Goal: Task Accomplishment & Management: Use online tool/utility

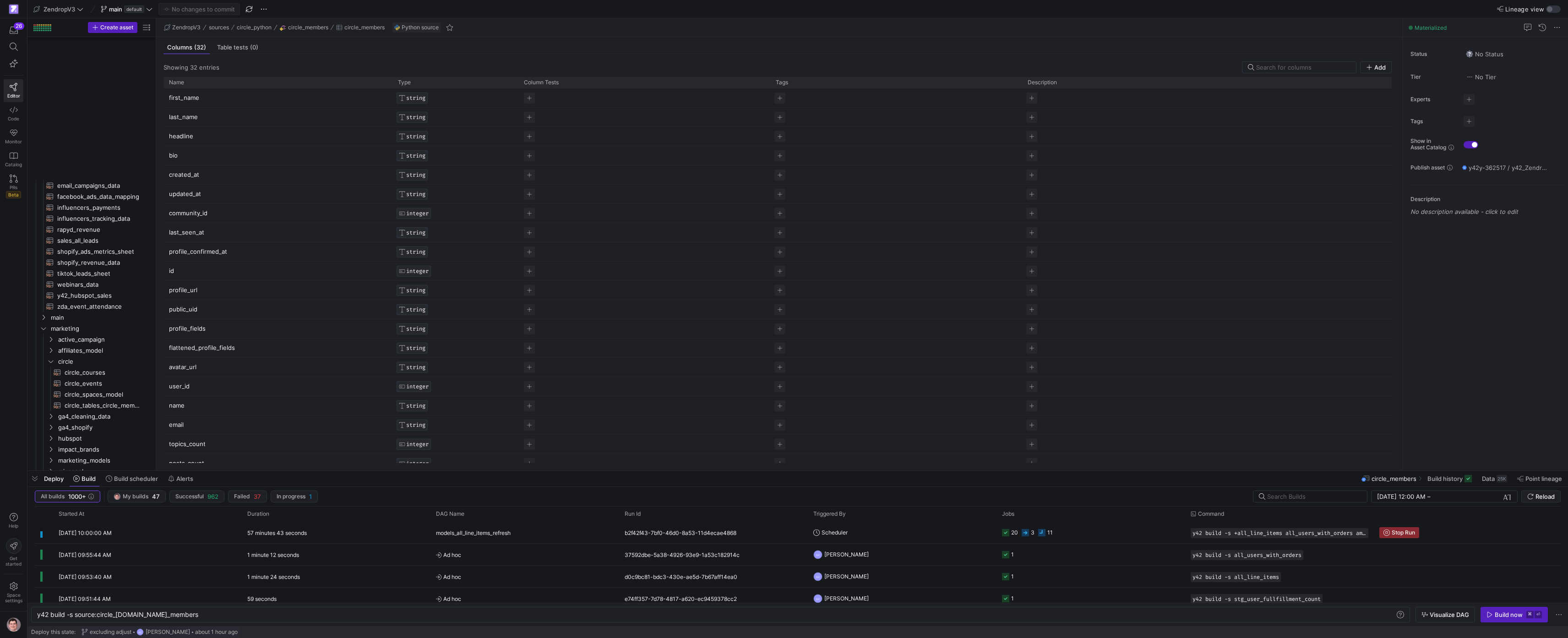
scroll to position [0, 158]
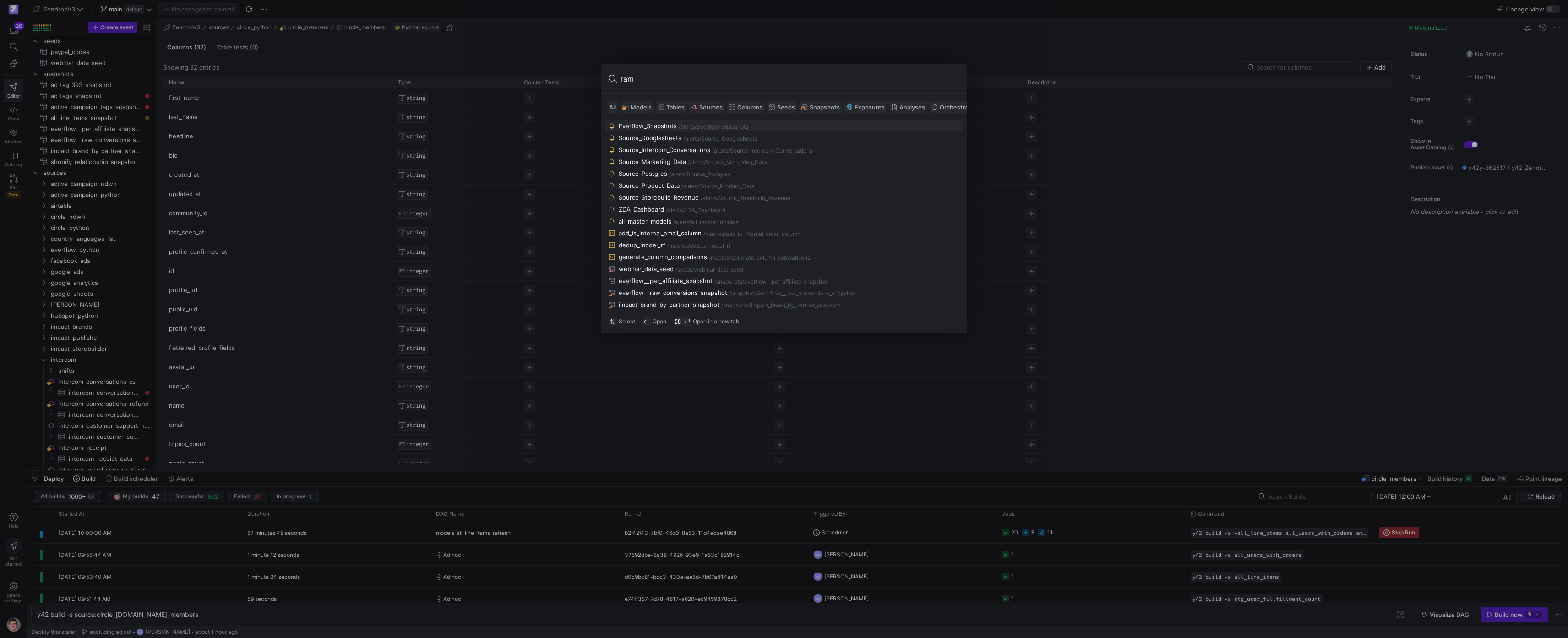
type input "ramp"
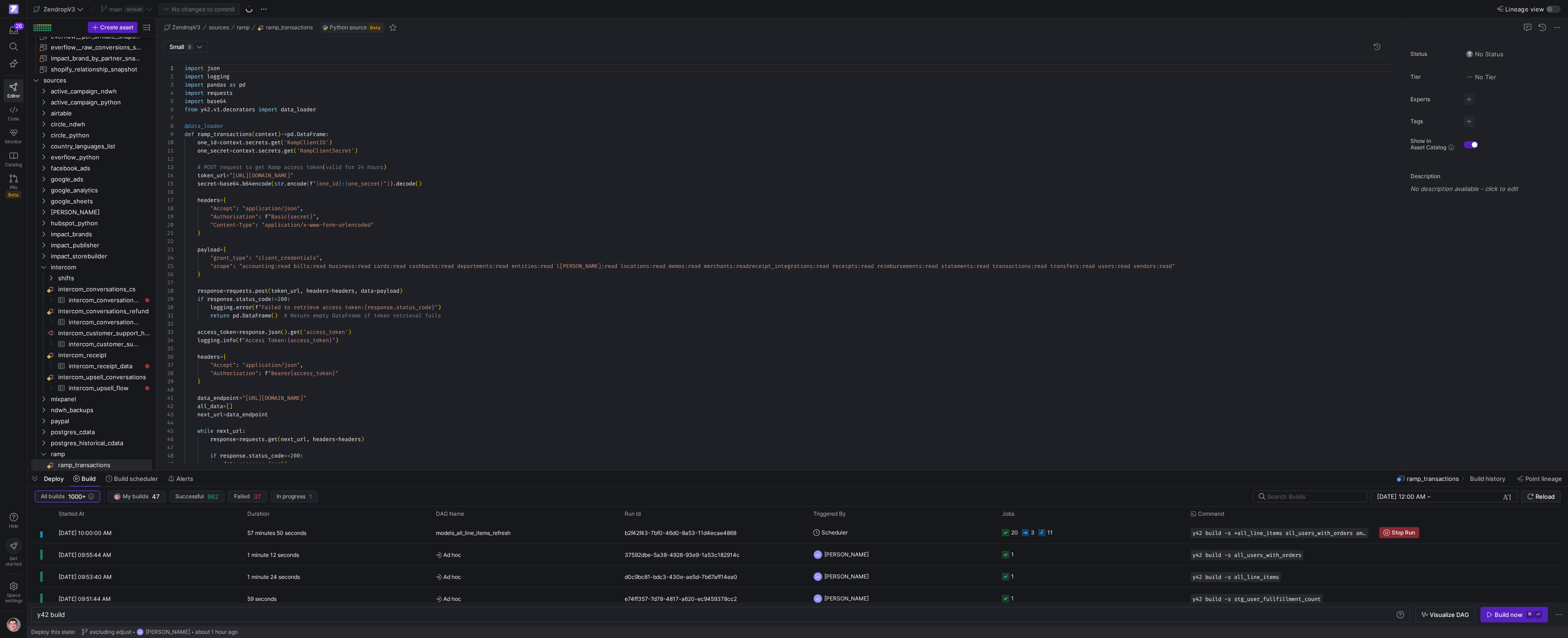
scroll to position [82, 0]
click at [1438, 480] on span "ramp_transactions" at bounding box center [1433, 479] width 52 height 7
click at [1505, 479] on span "Build history" at bounding box center [1488, 479] width 35 height 7
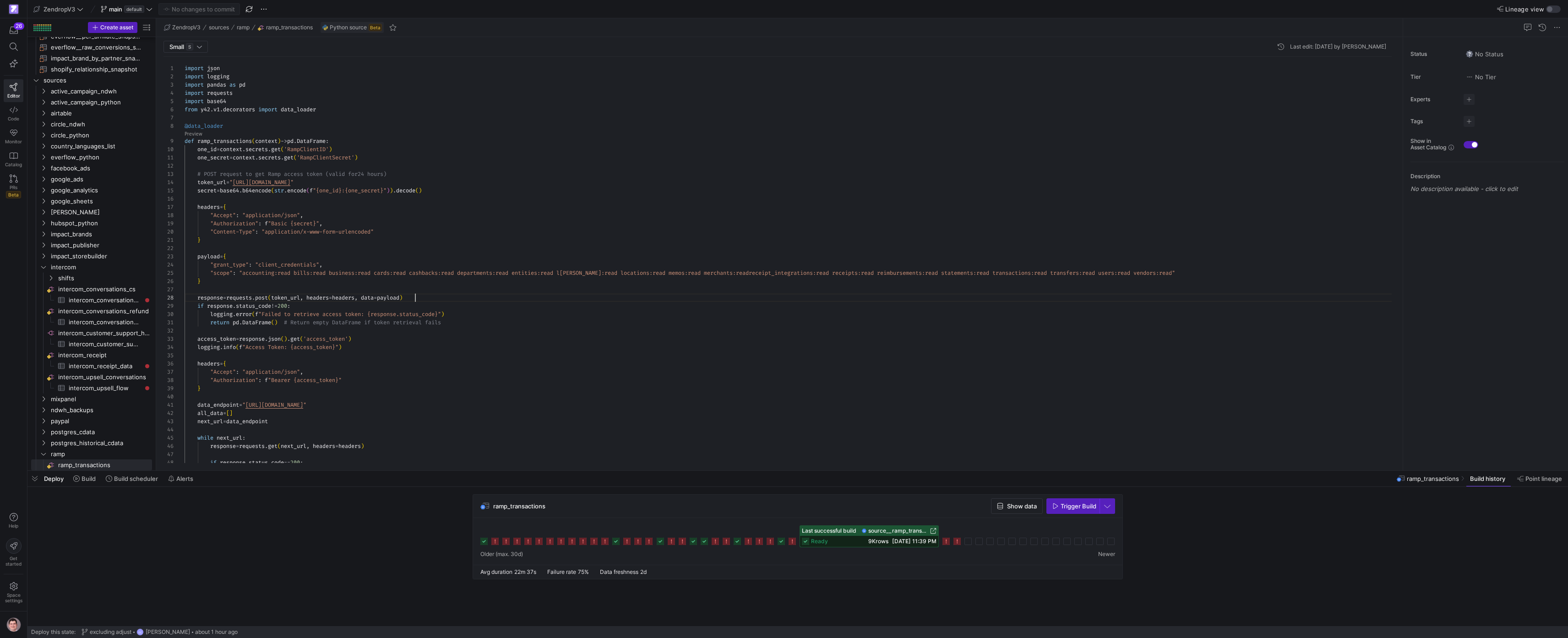
click at [690, 300] on div "import json import logging import pandas as pd import requests import base64 fr…" at bounding box center [791, 368] width 1214 height 624
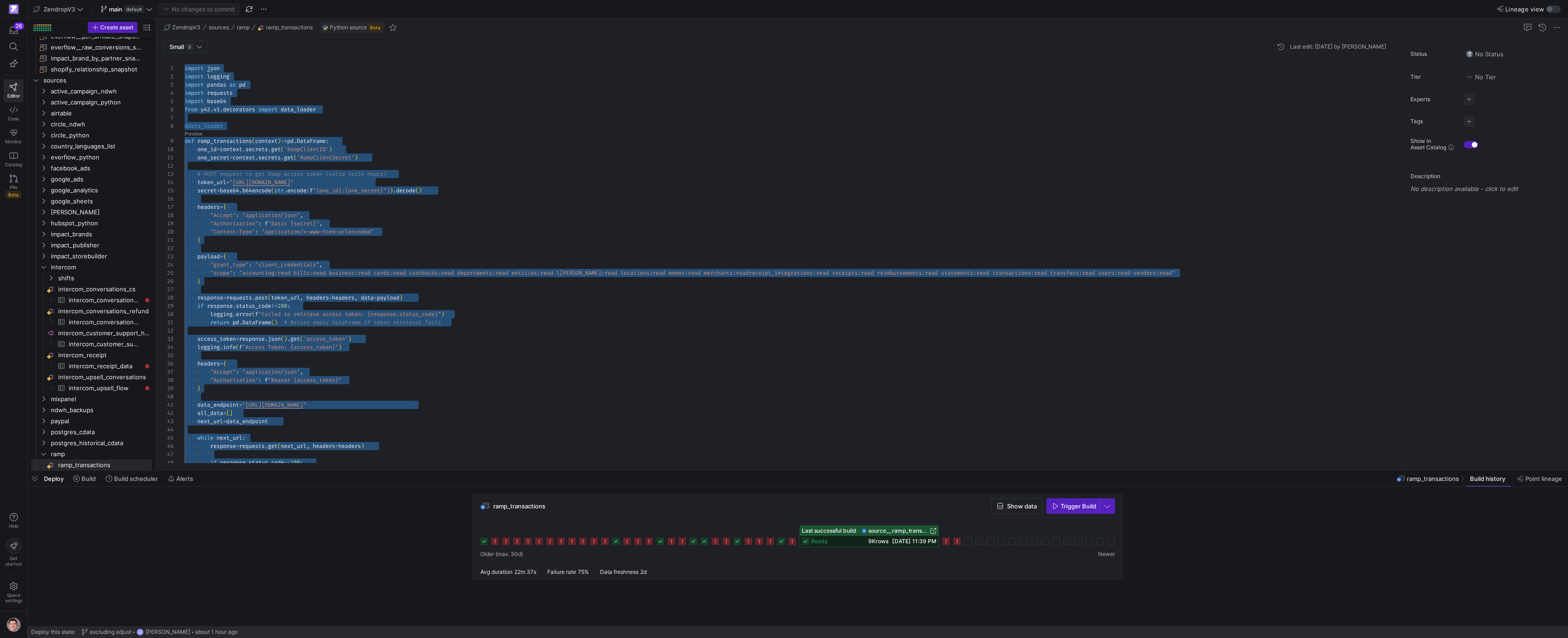
click at [948, 545] on icon at bounding box center [946, 541] width 7 height 7
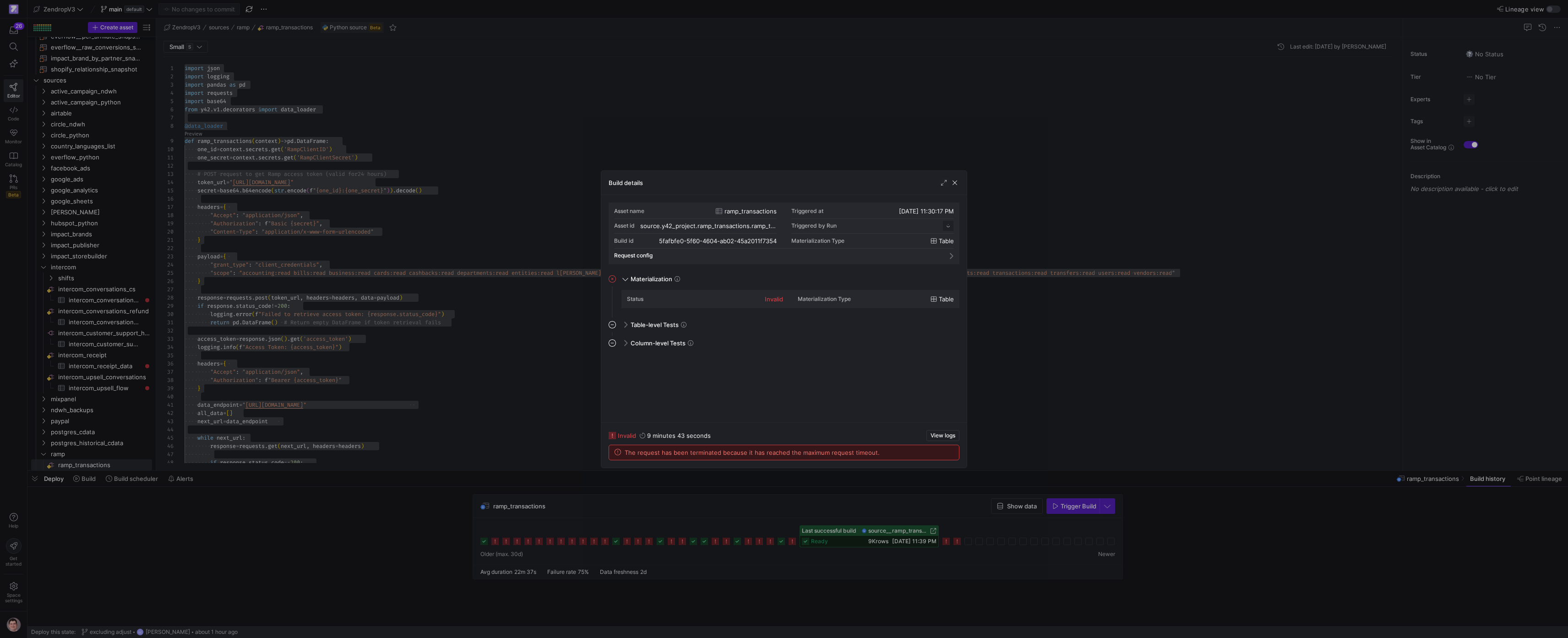
scroll to position [82, 0]
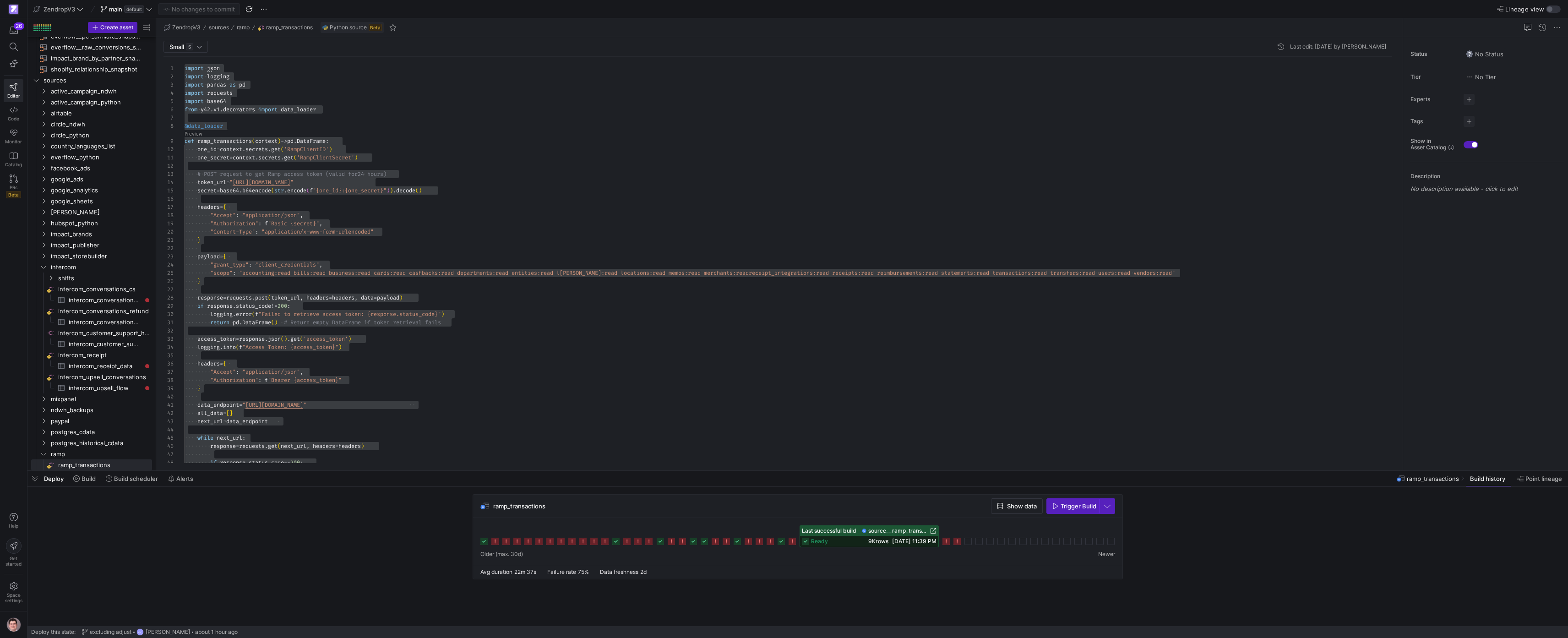
click at [413, 230] on div "import json import logging import pandas as pd import requests import base64 fr…" at bounding box center [791, 368] width 1214 height 624
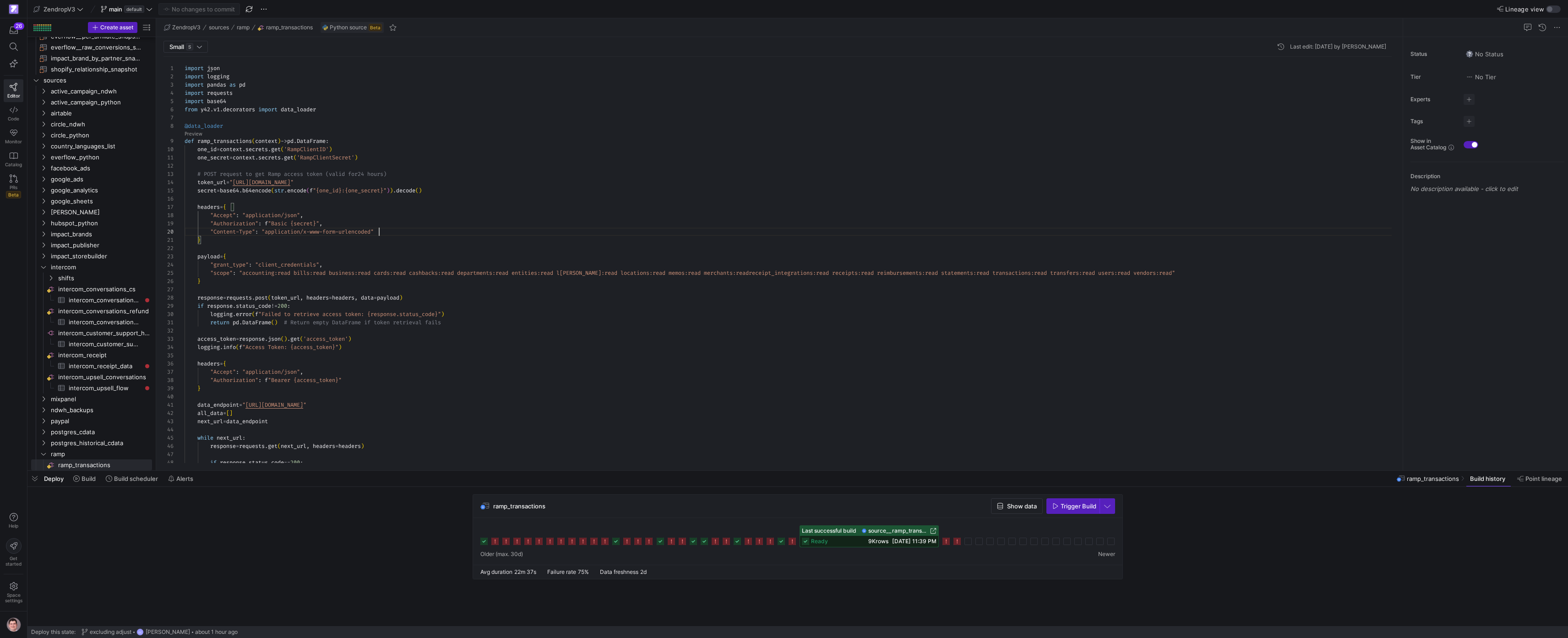
scroll to position [74, 158]
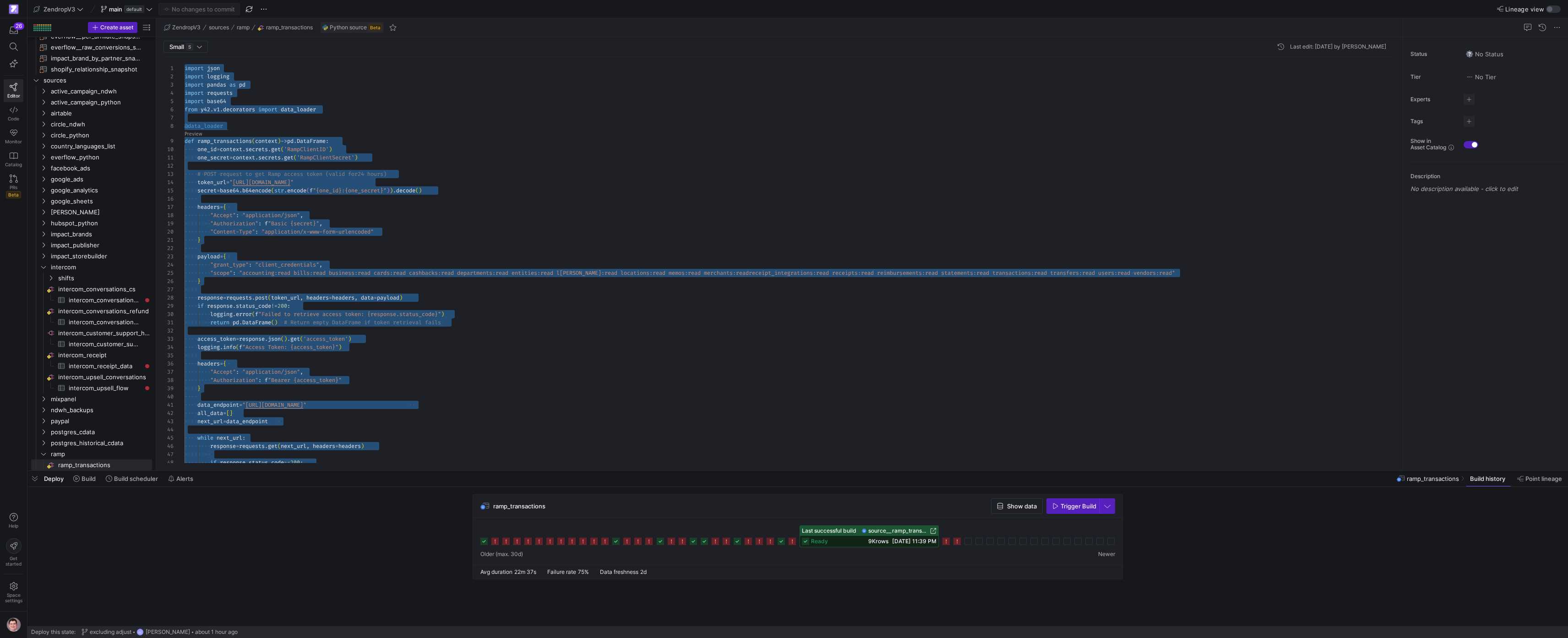
click at [820, 544] on span "ready" at bounding box center [819, 541] width 17 height 7
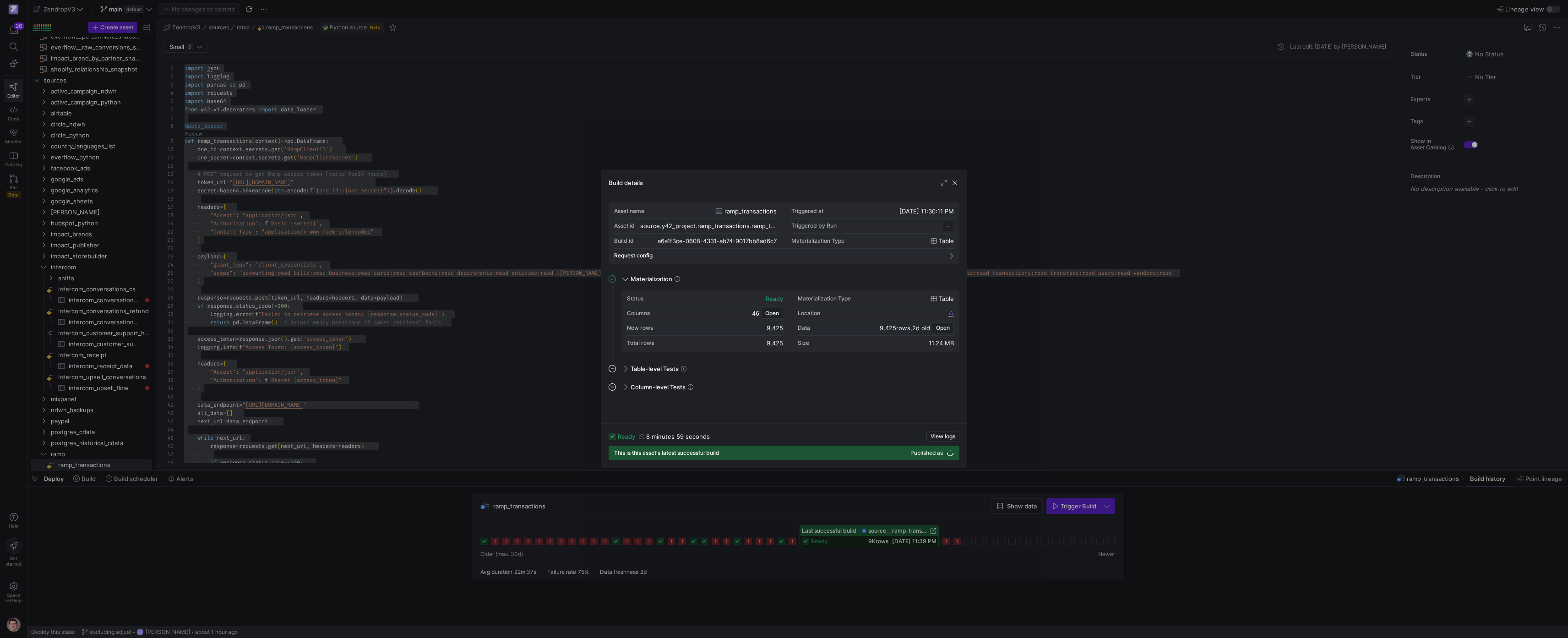
scroll to position [82, 0]
click at [525, 380] on div at bounding box center [784, 319] width 1568 height 638
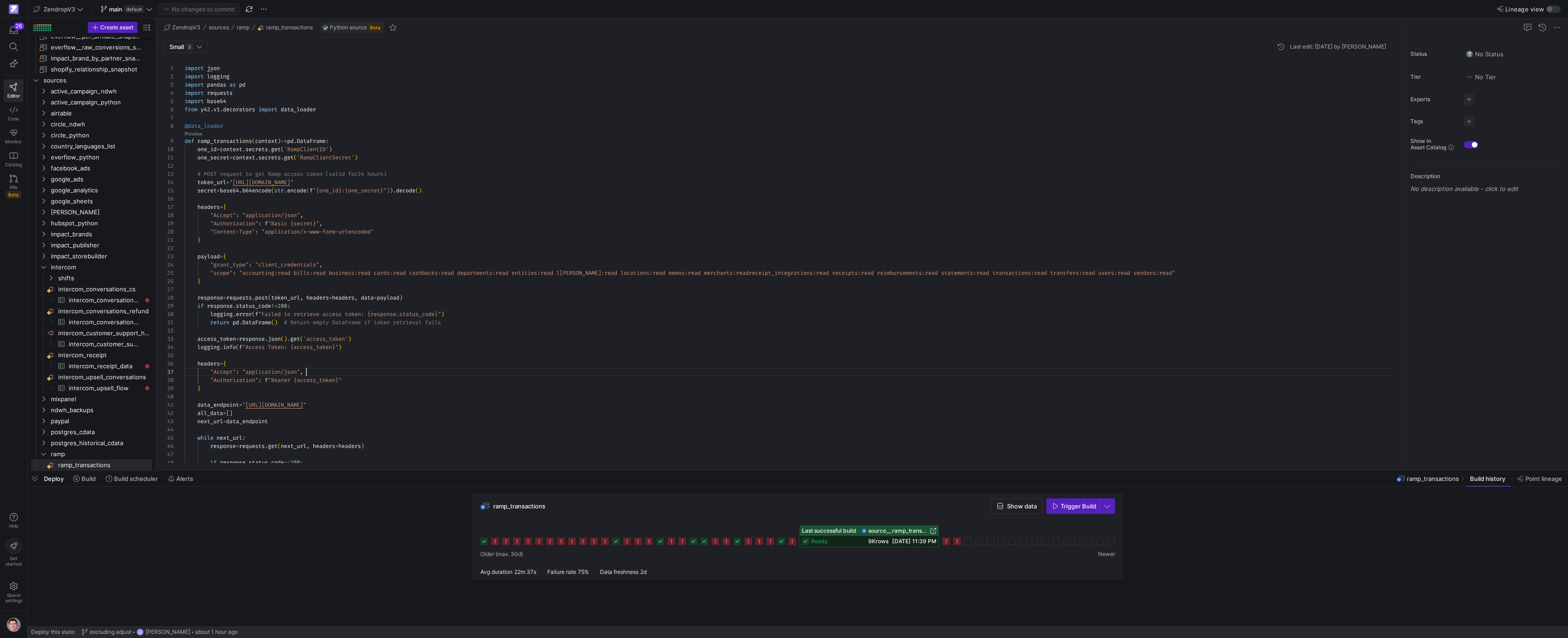
click at [580, 373] on div "import json import logging import pandas as pd import requests import base64 fr…" at bounding box center [791, 368] width 1214 height 624
click at [580, 371] on div "import json import logging import pandas as pd import requests import base64 fr…" at bounding box center [791, 368] width 1214 height 624
click at [517, 214] on div "import json import logging import pandas as pd import requests import base64 fr…" at bounding box center [791, 368] width 1214 height 624
click at [516, 219] on div "import json import logging import pandas as pd import requests import base64 fr…" at bounding box center [791, 368] width 1214 height 624
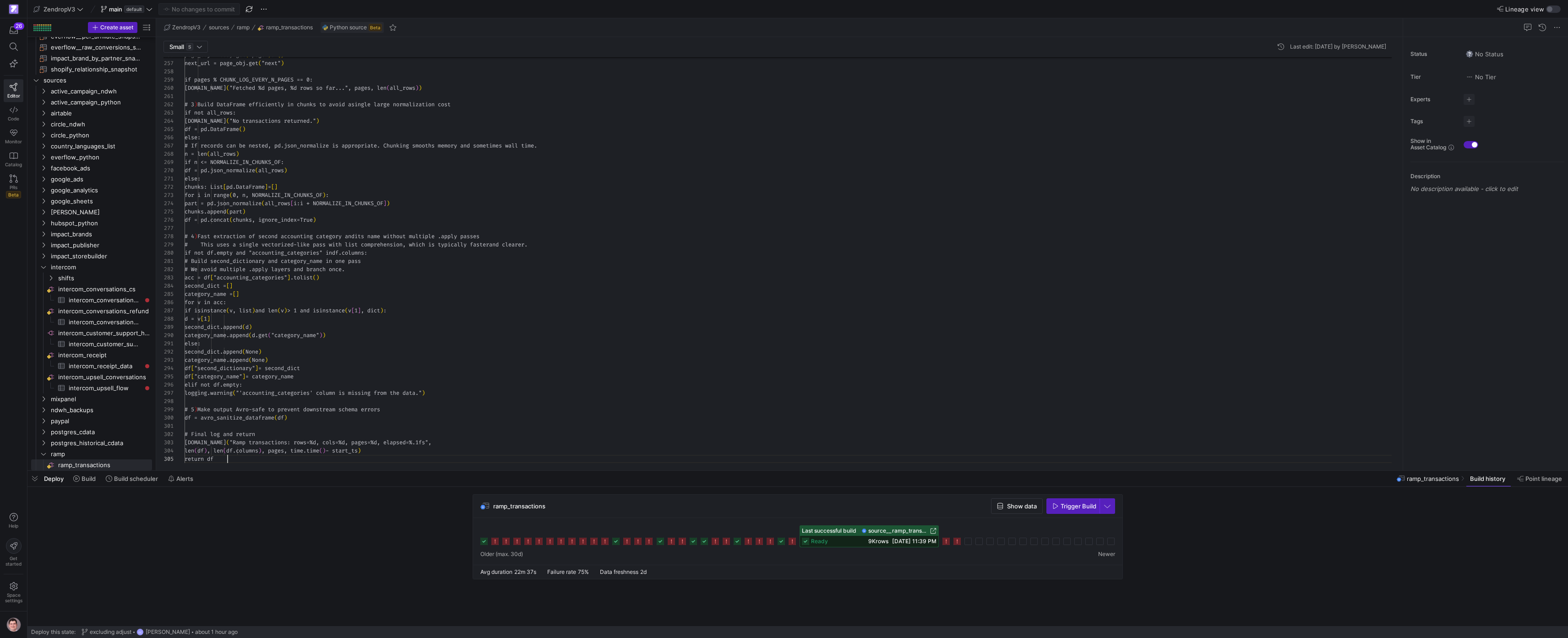
scroll to position [33, 43]
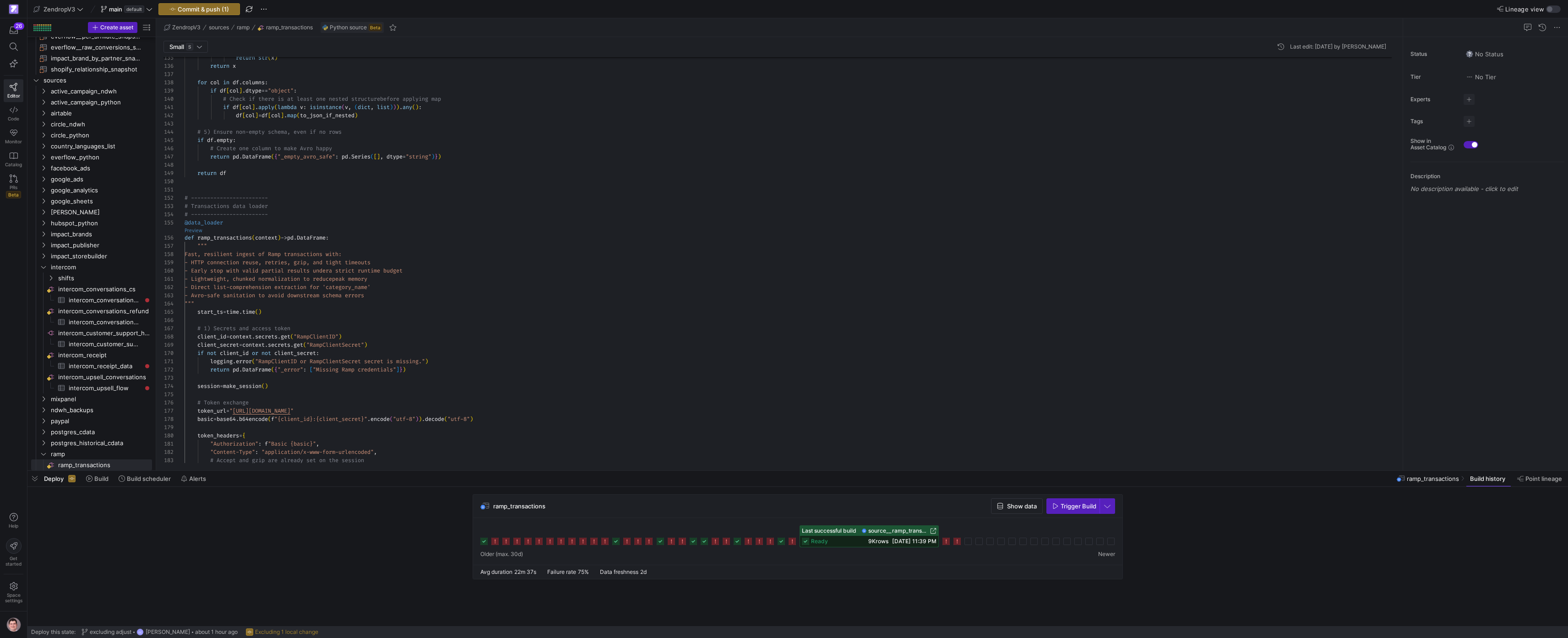
click at [196, 230] on link "Preview" at bounding box center [193, 231] width 18 height 5
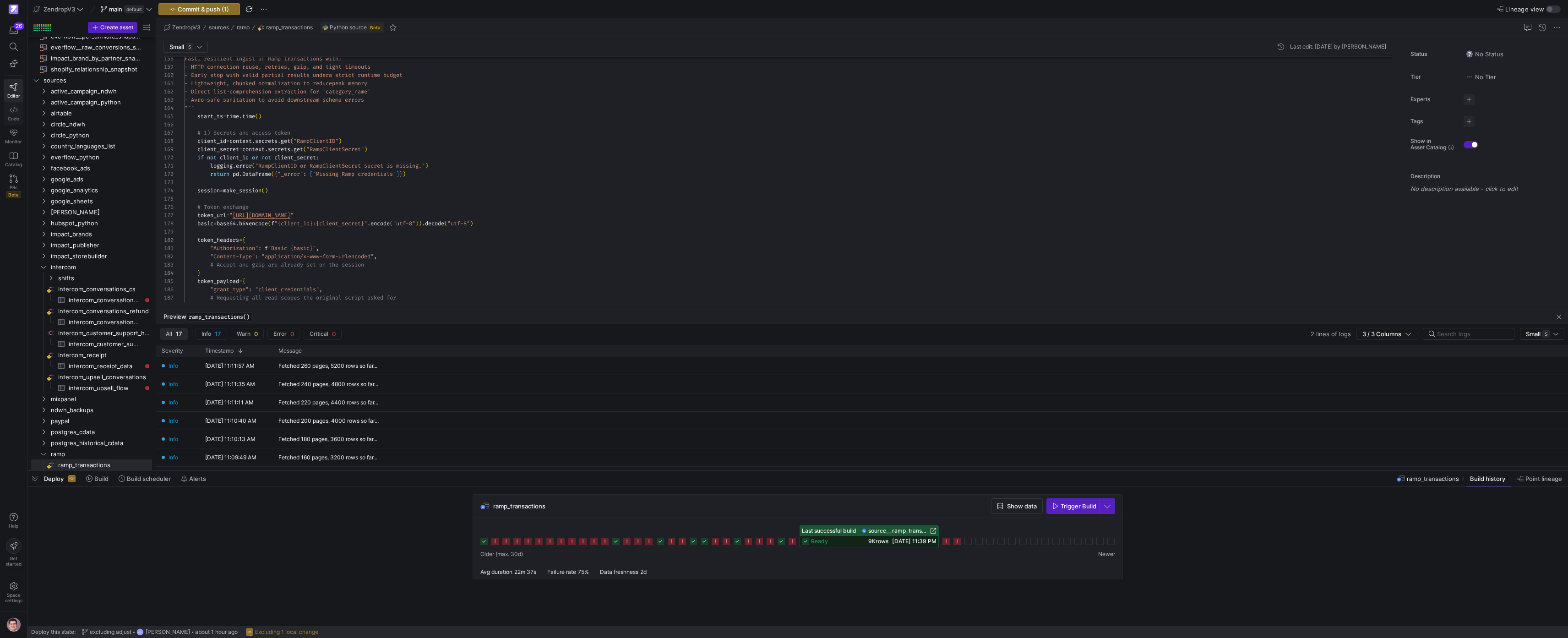
click at [17, 114] on link "Code" at bounding box center [13, 114] width 19 height 23
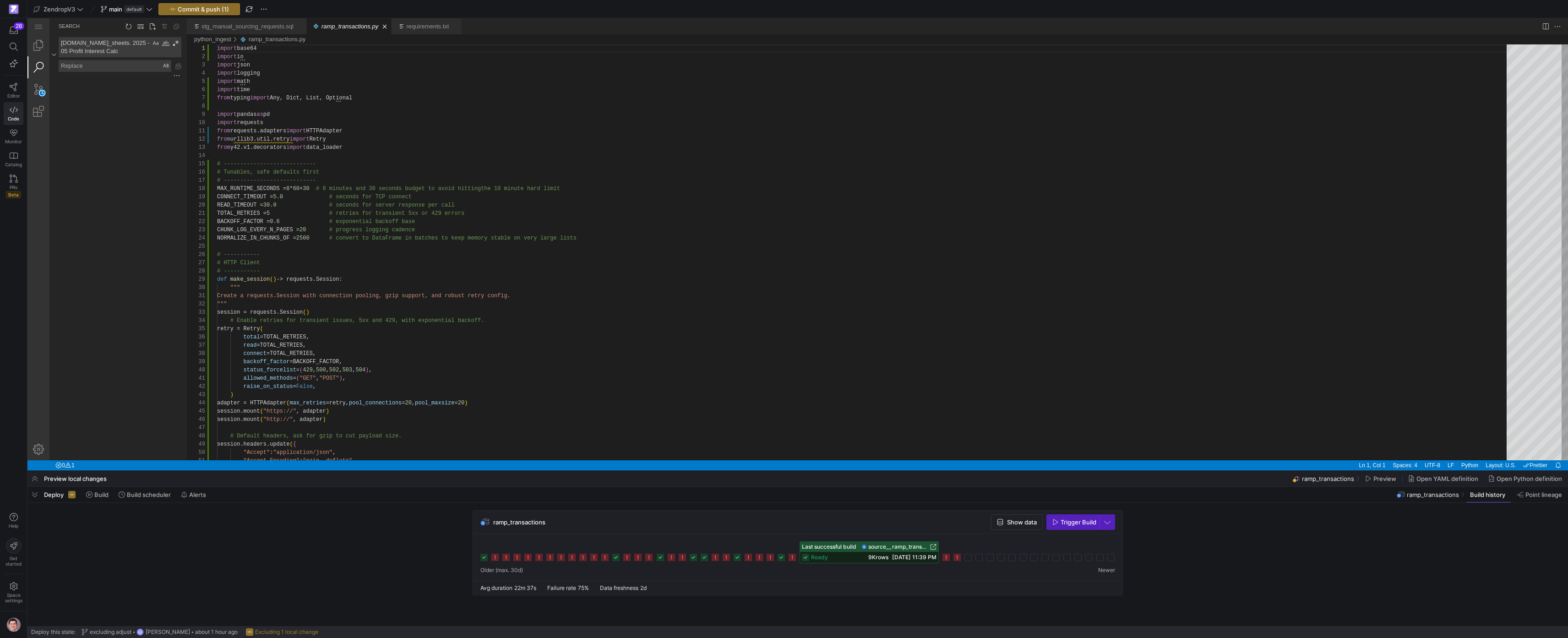
click at [89, 44] on textarea "[DOMAIN_NAME]_sheets. 2025 - 05 Profit Interest Calc" at bounding box center [105, 47] width 91 height 19
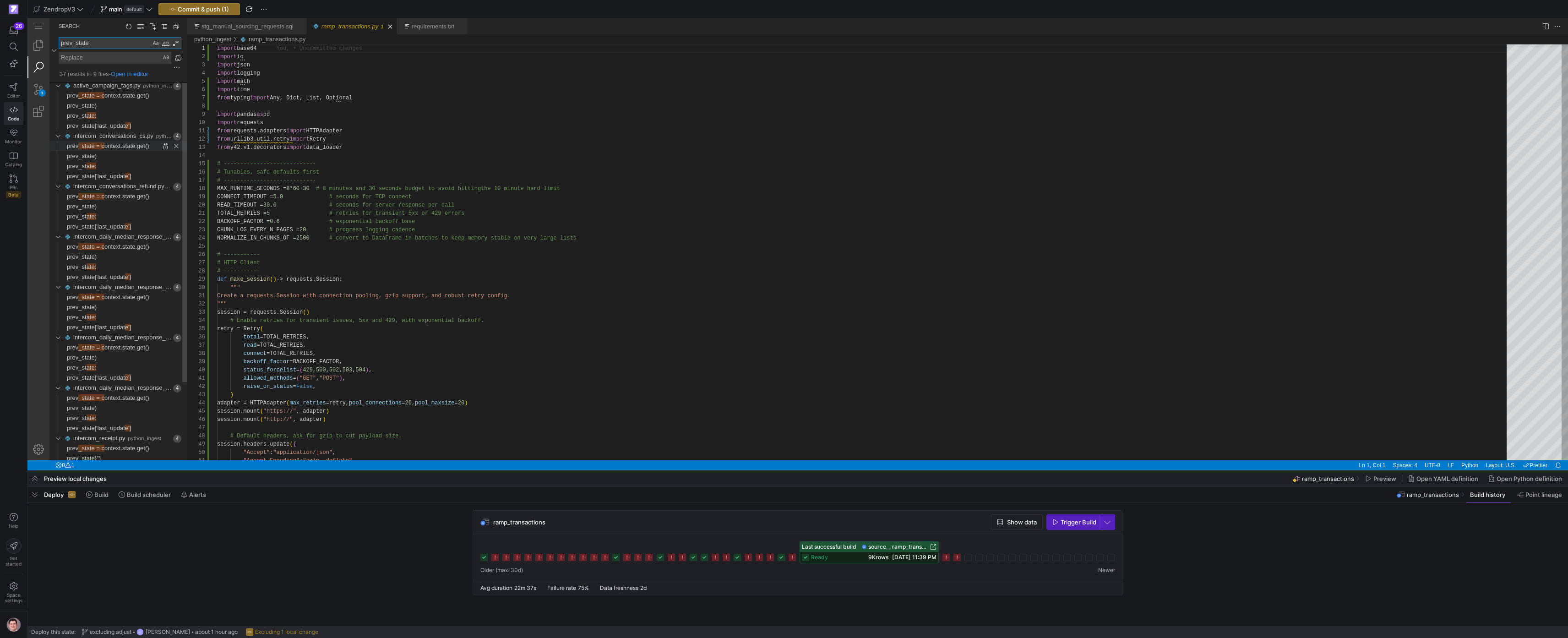
type textarea "prev_state"
click at [122, 145] on span "ontext.state.get()" at bounding box center [127, 145] width 45 height 7
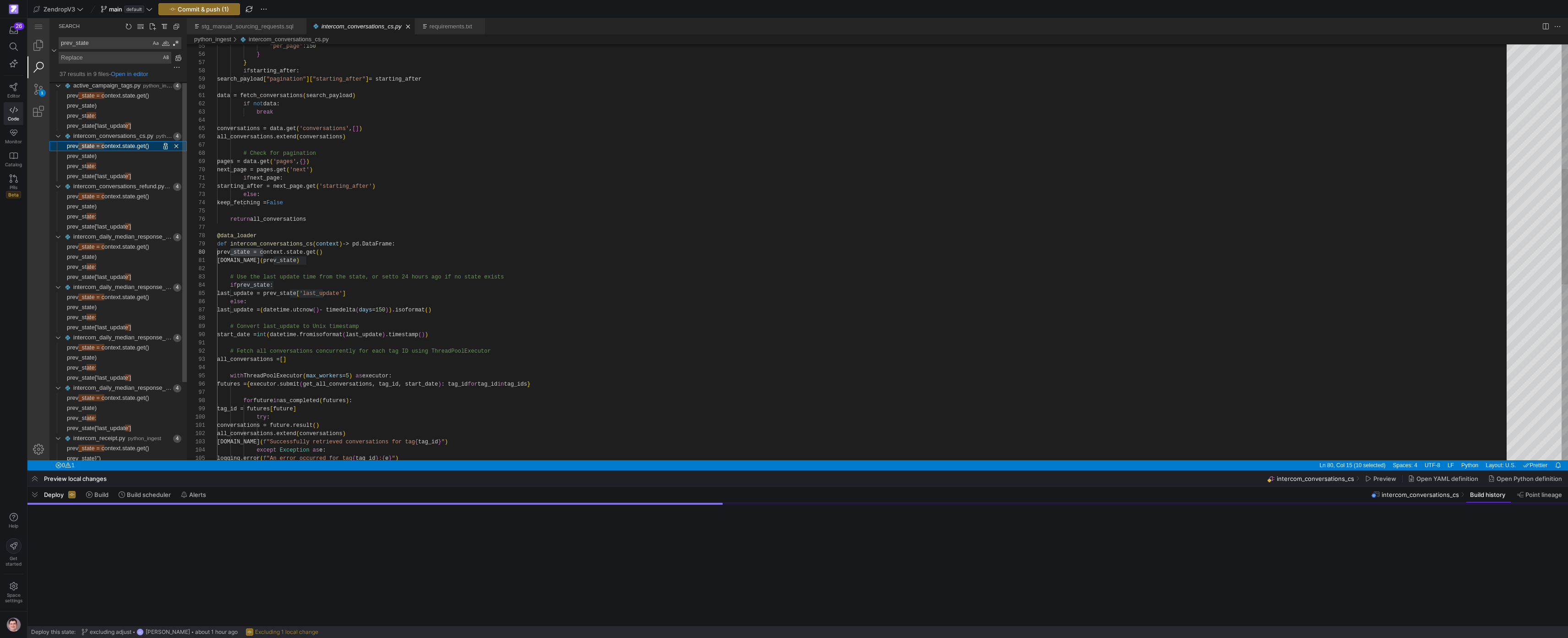
scroll to position [82, 46]
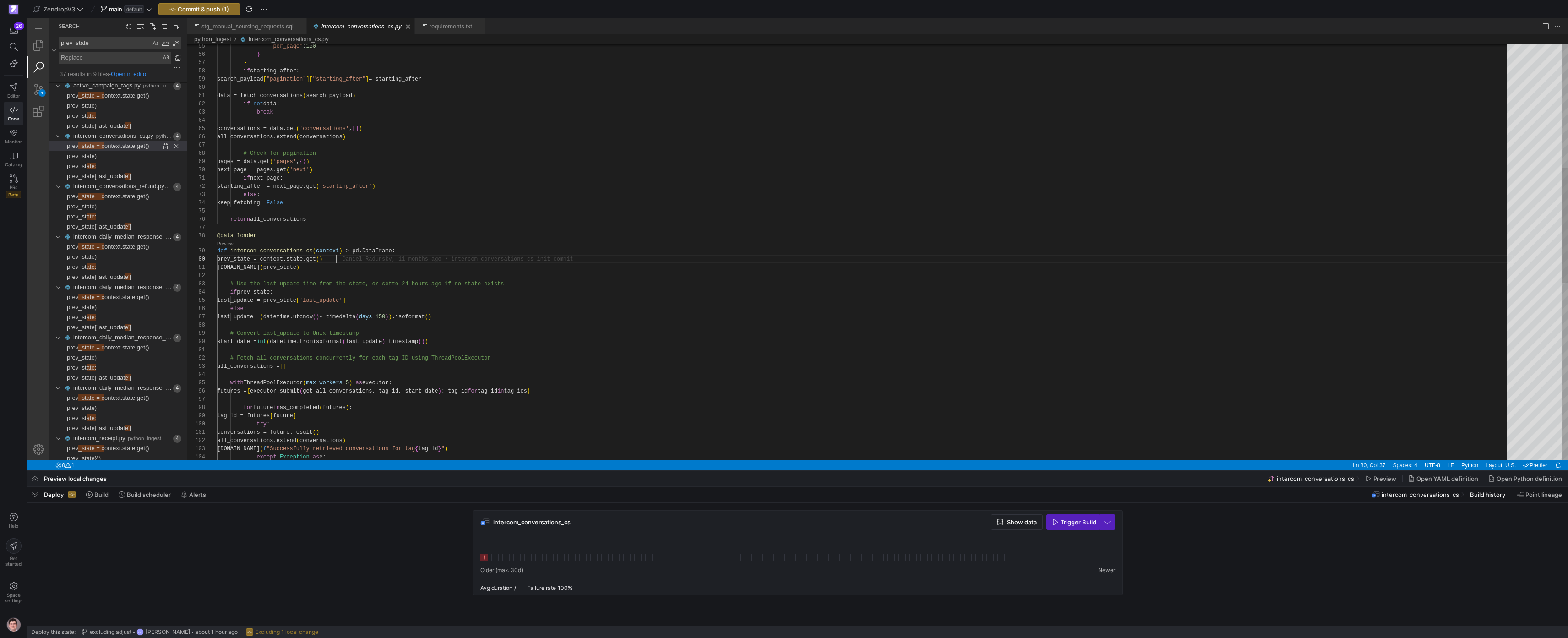
click at [340, 259] on div ""per_page" : 150 } } if starting_after: search_payload [ "pagination" ] [ "star…" at bounding box center [865, 348] width 1296 height 1502
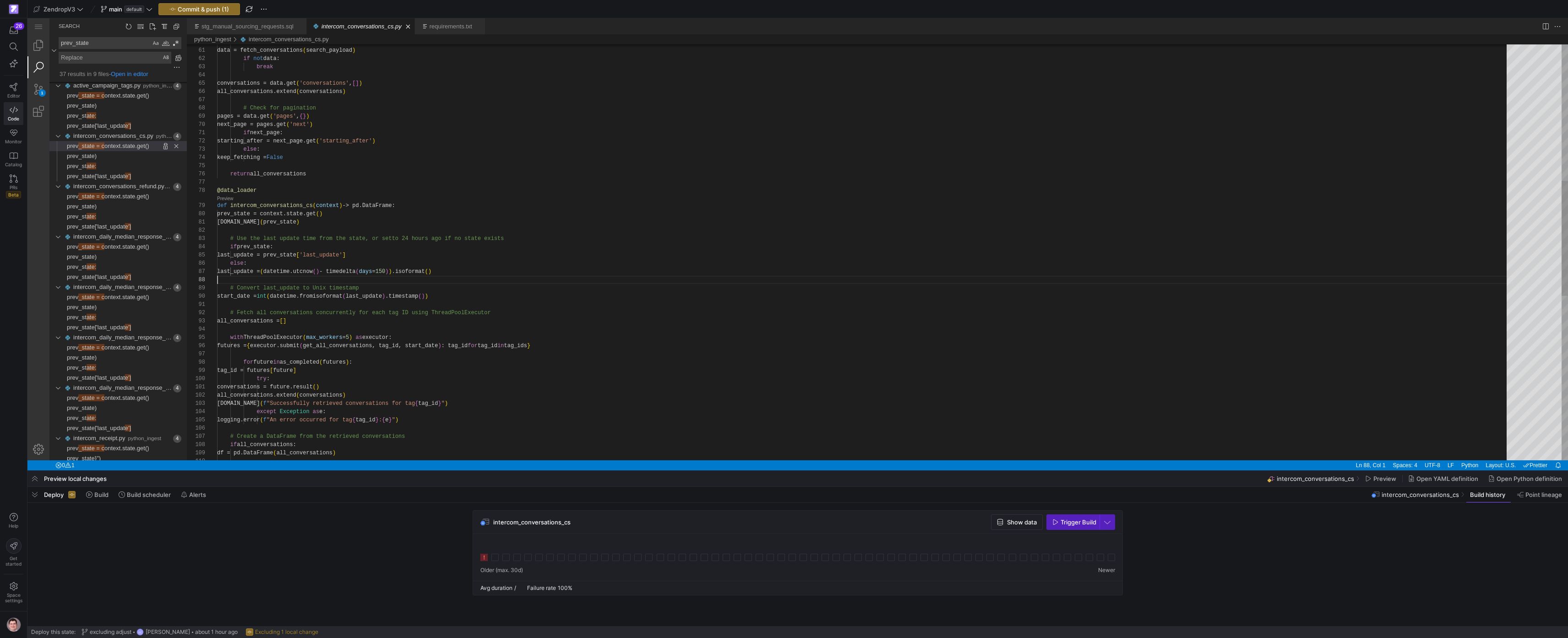
scroll to position [58, 0]
click at [494, 276] on div "data = fetch_conversations ( search_payload ) if not data: break conversations …" at bounding box center [865, 303] width 1296 height 1502
click at [395, 325] on div "data = fetch_conversations ( search_payload ) if not data: break conversations …" at bounding box center [865, 303] width 1296 height 1502
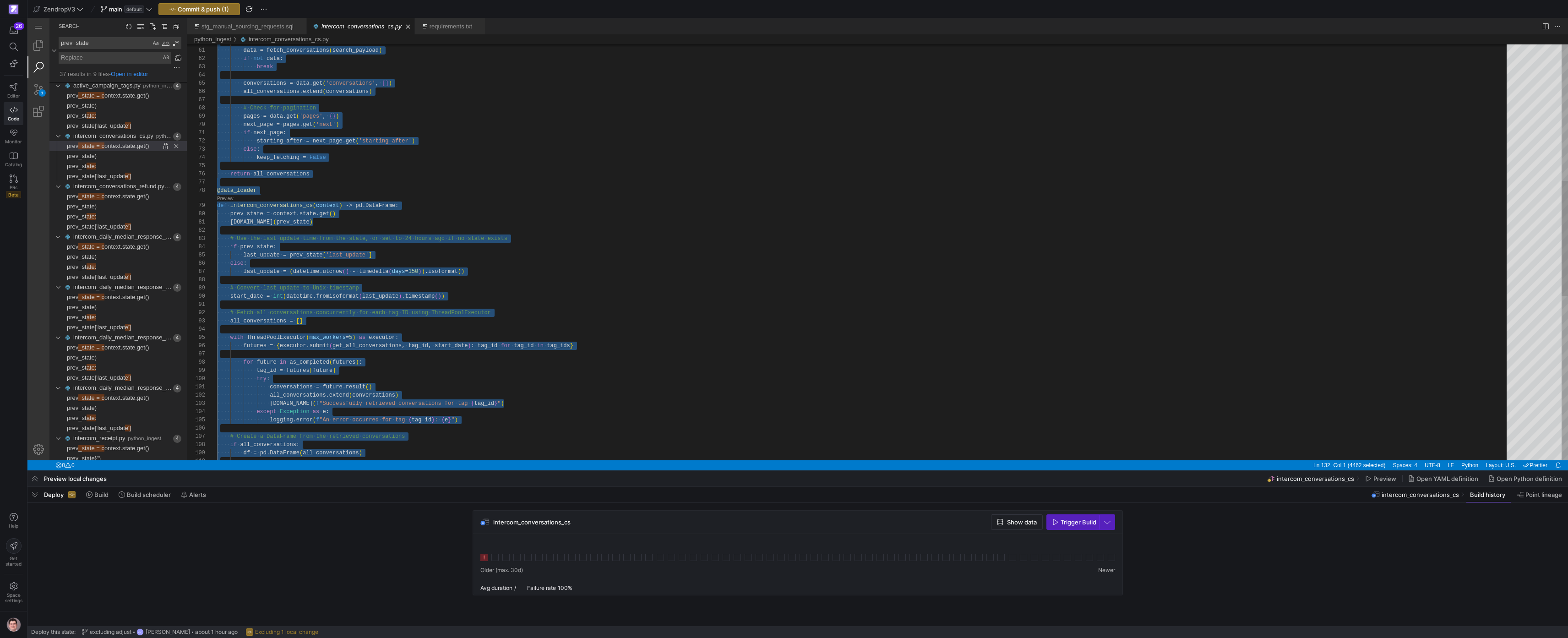
scroll to position [0, 0]
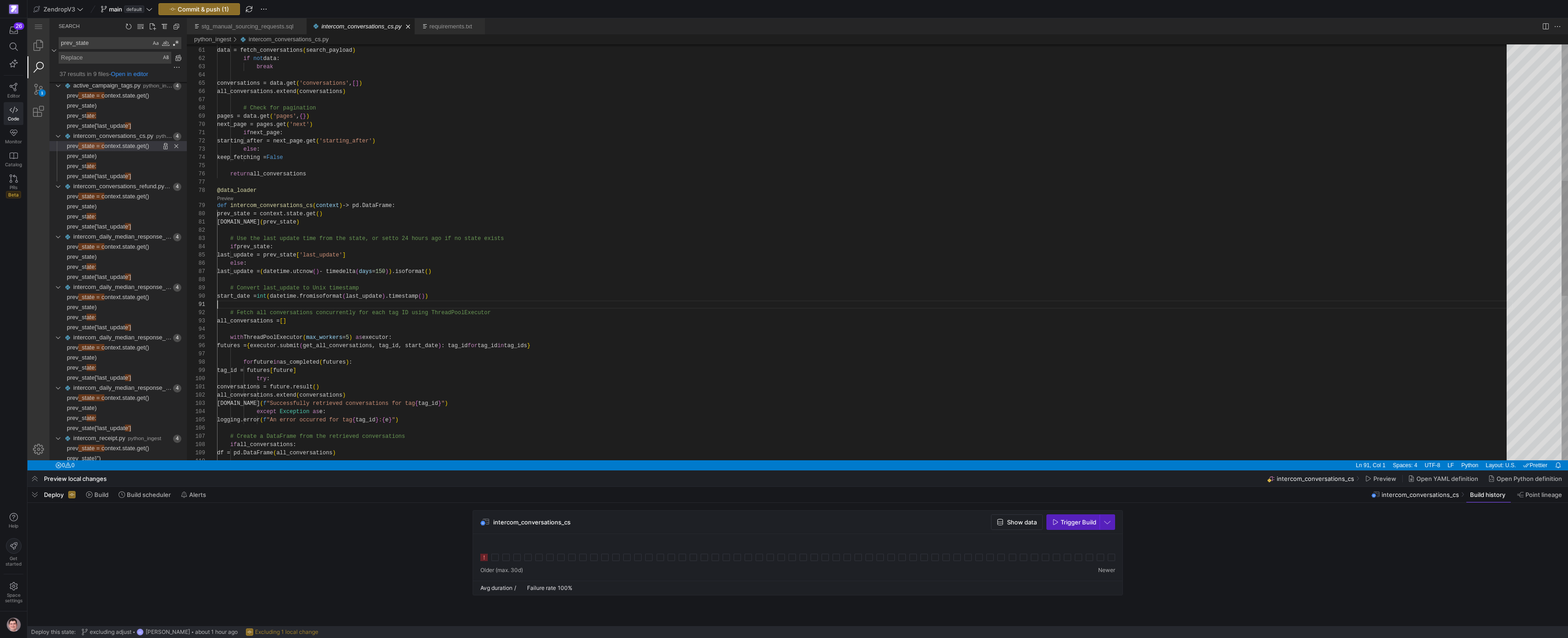
click at [802, 304] on div "data = fetch_conversations ( search_payload ) if not data: break conversations …" at bounding box center [865, 303] width 1296 height 1502
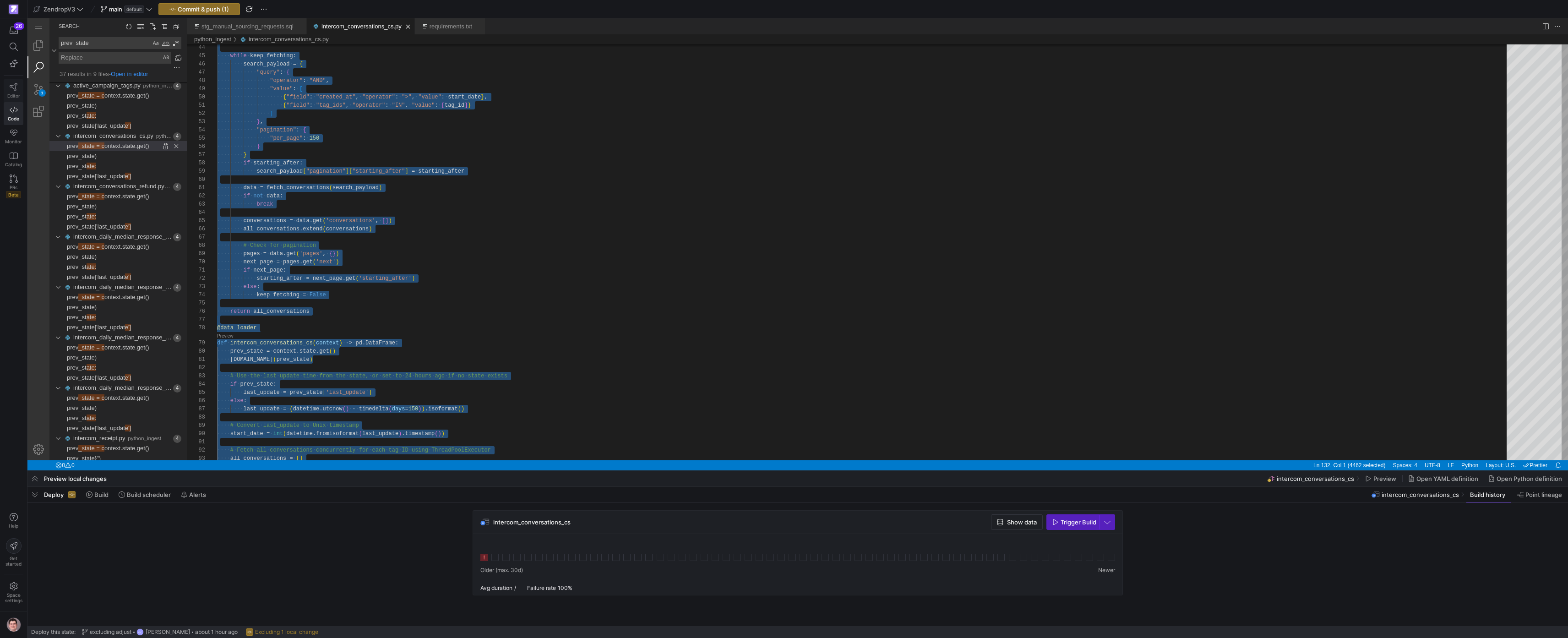
click at [19, 92] on link "Editor" at bounding box center [13, 91] width 19 height 23
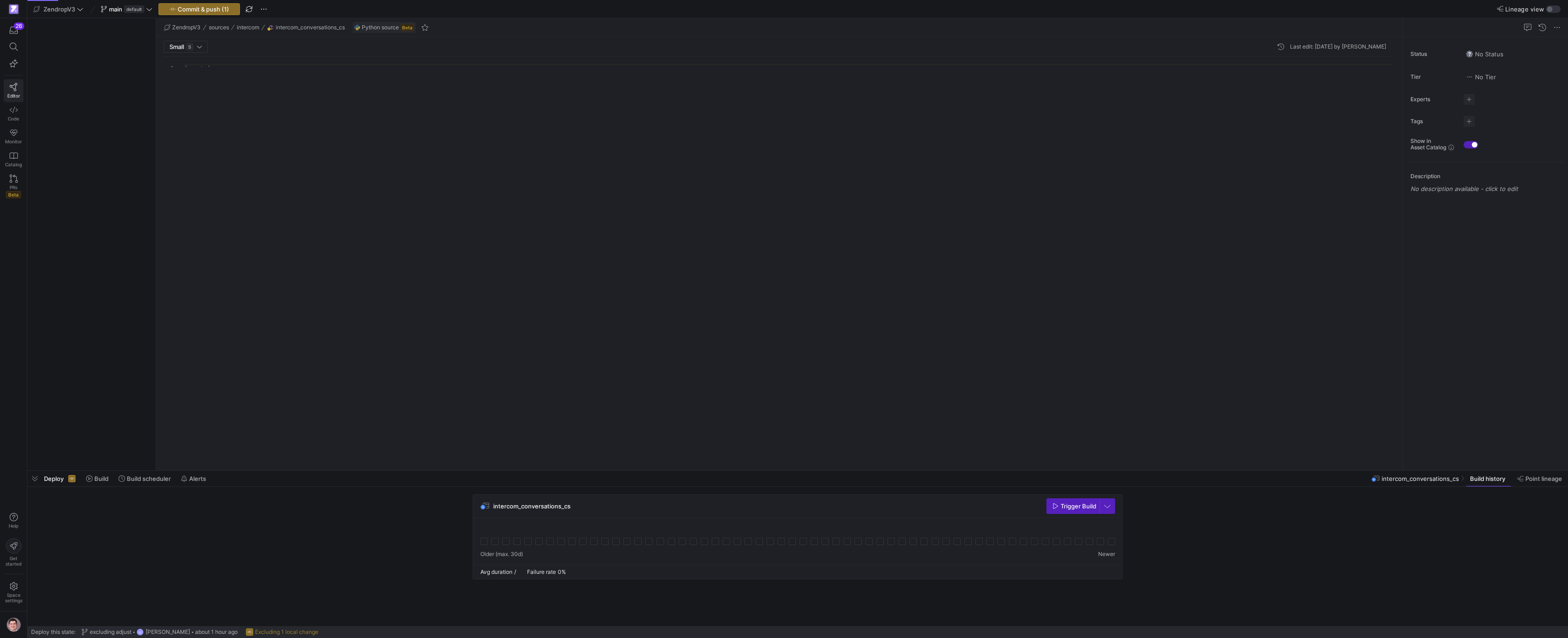
scroll to position [82, 0]
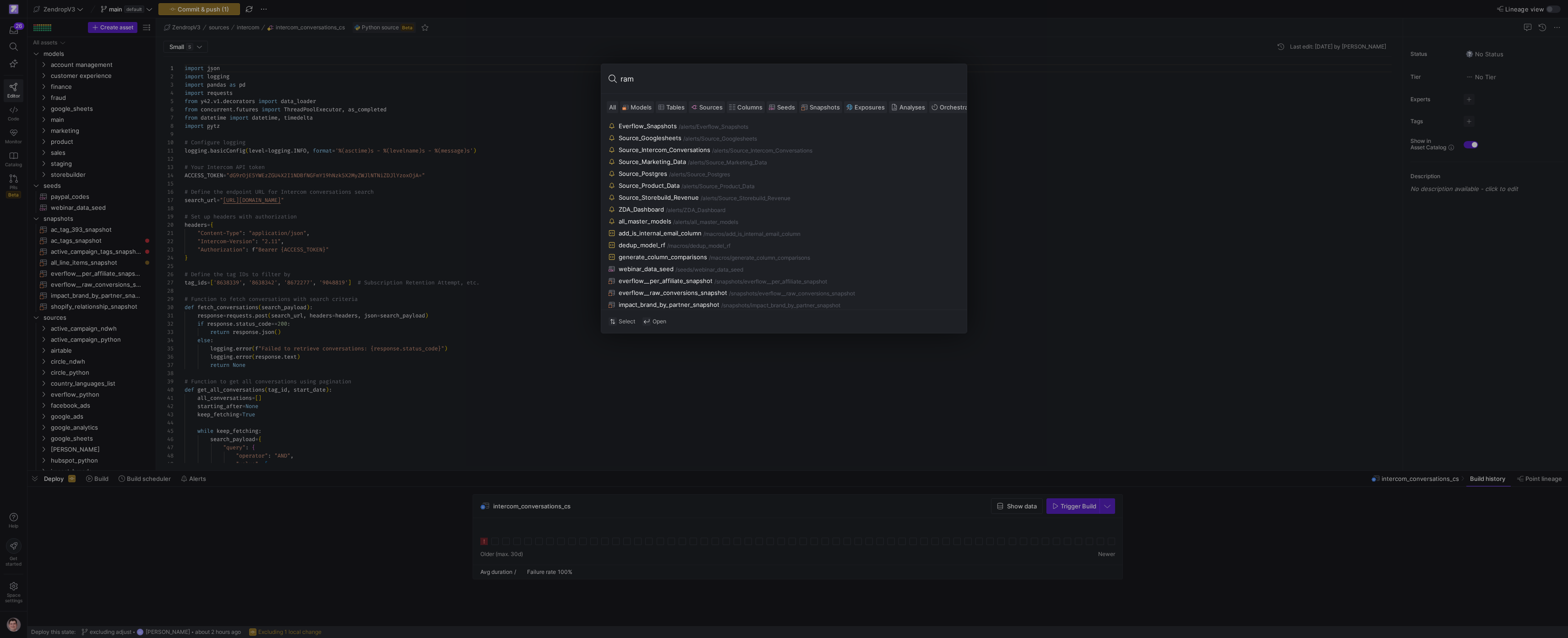
type input "ramp"
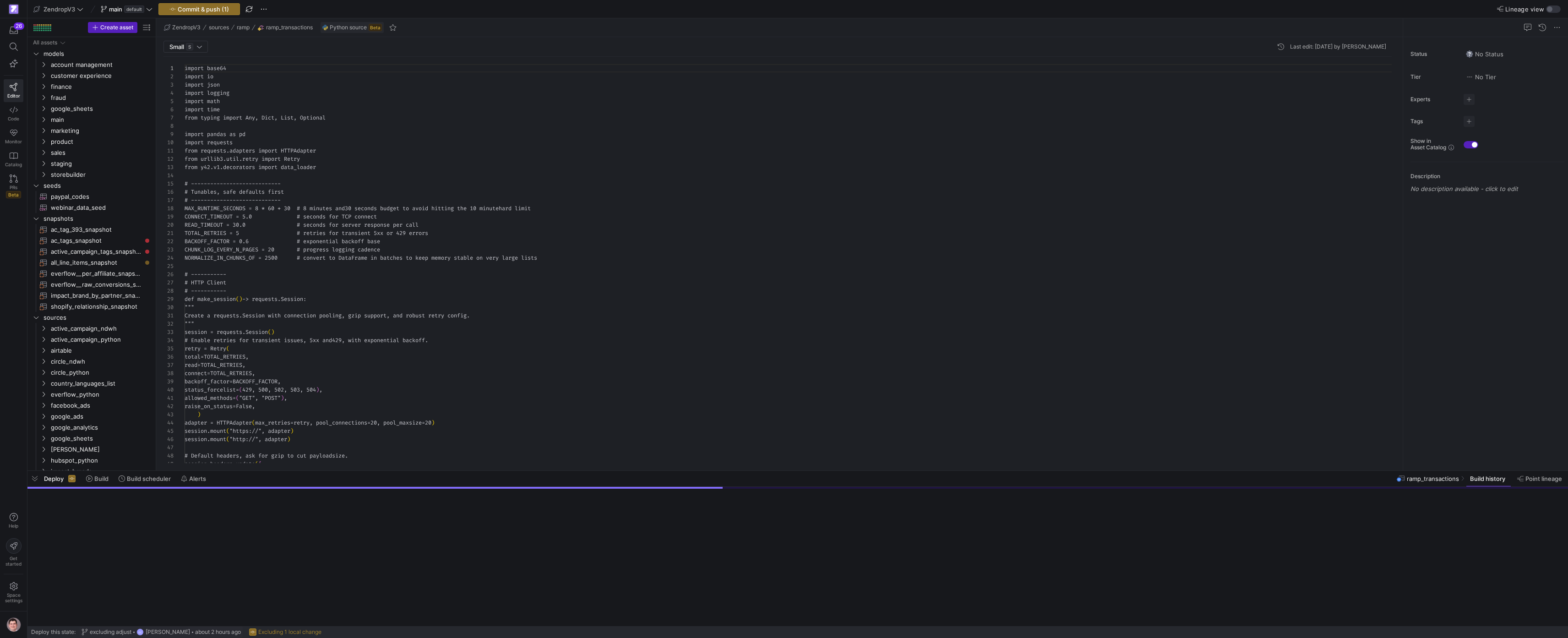
scroll to position [237, 0]
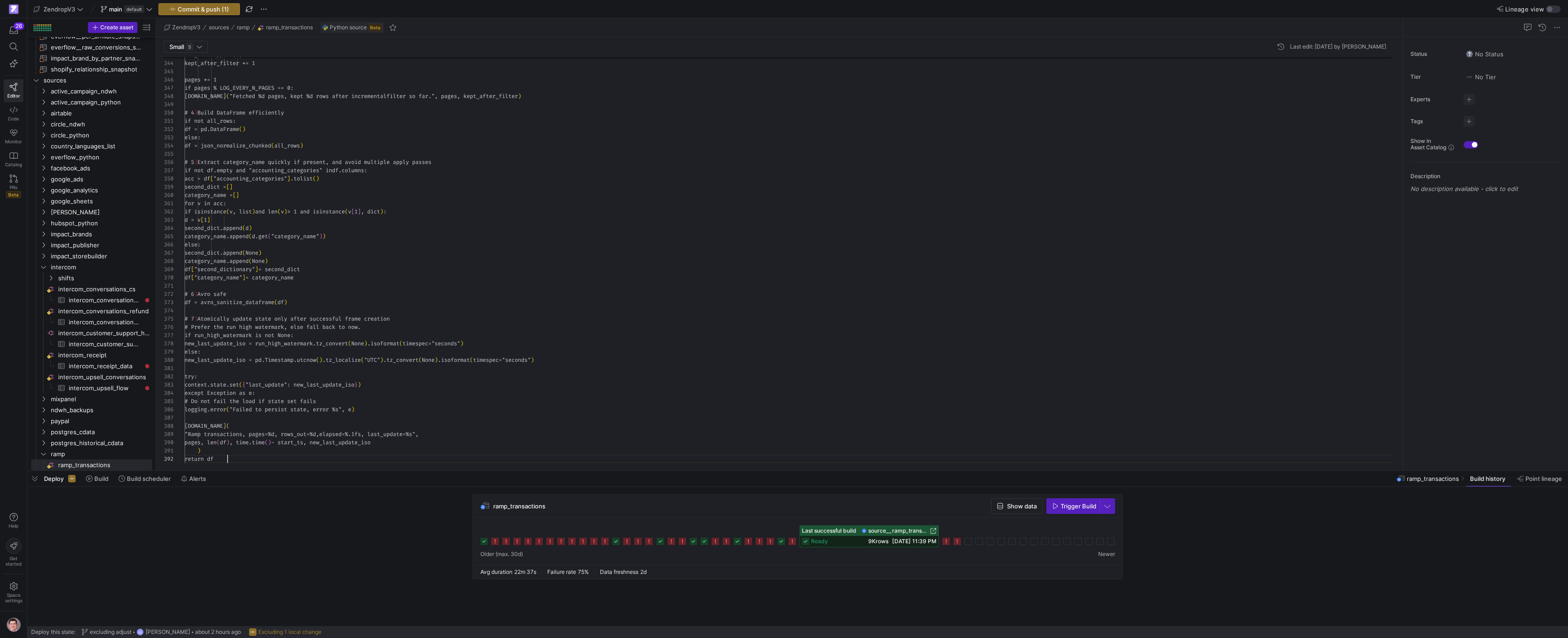
scroll to position [9, 43]
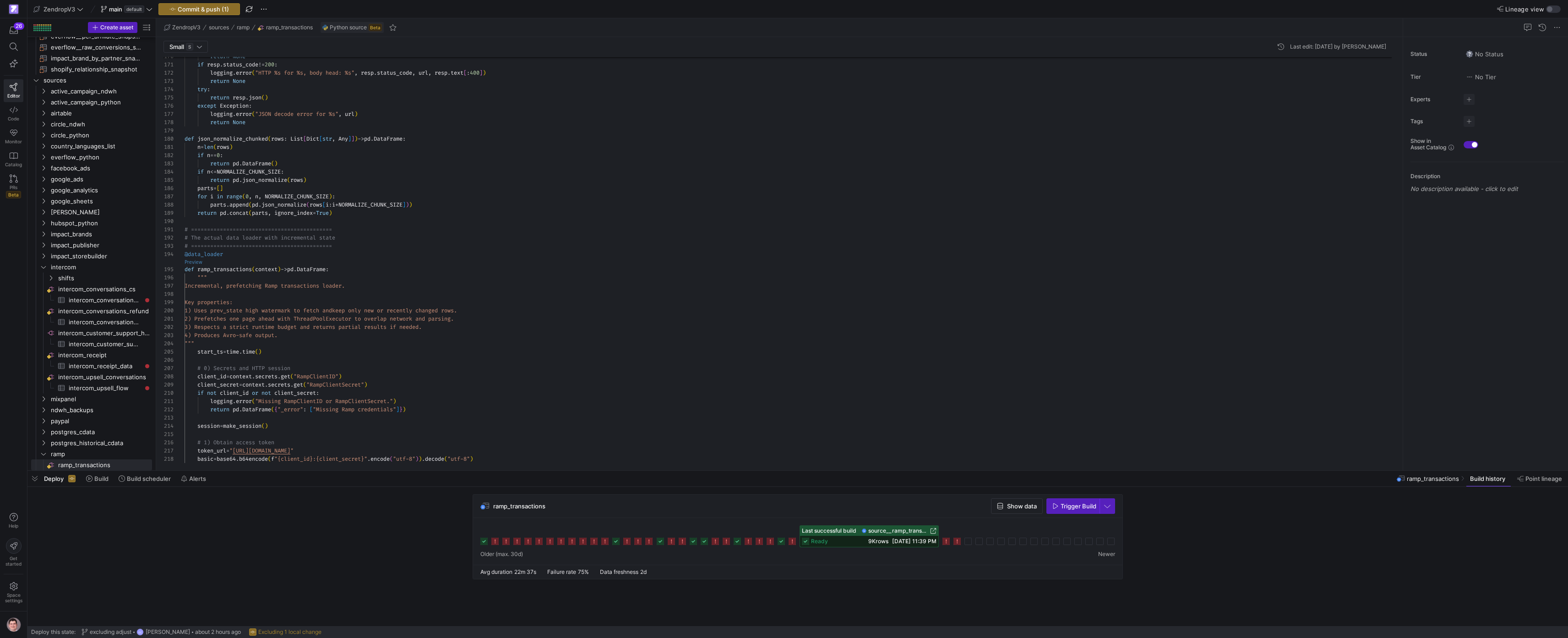
click at [197, 260] on link "Preview" at bounding box center [193, 262] width 18 height 5
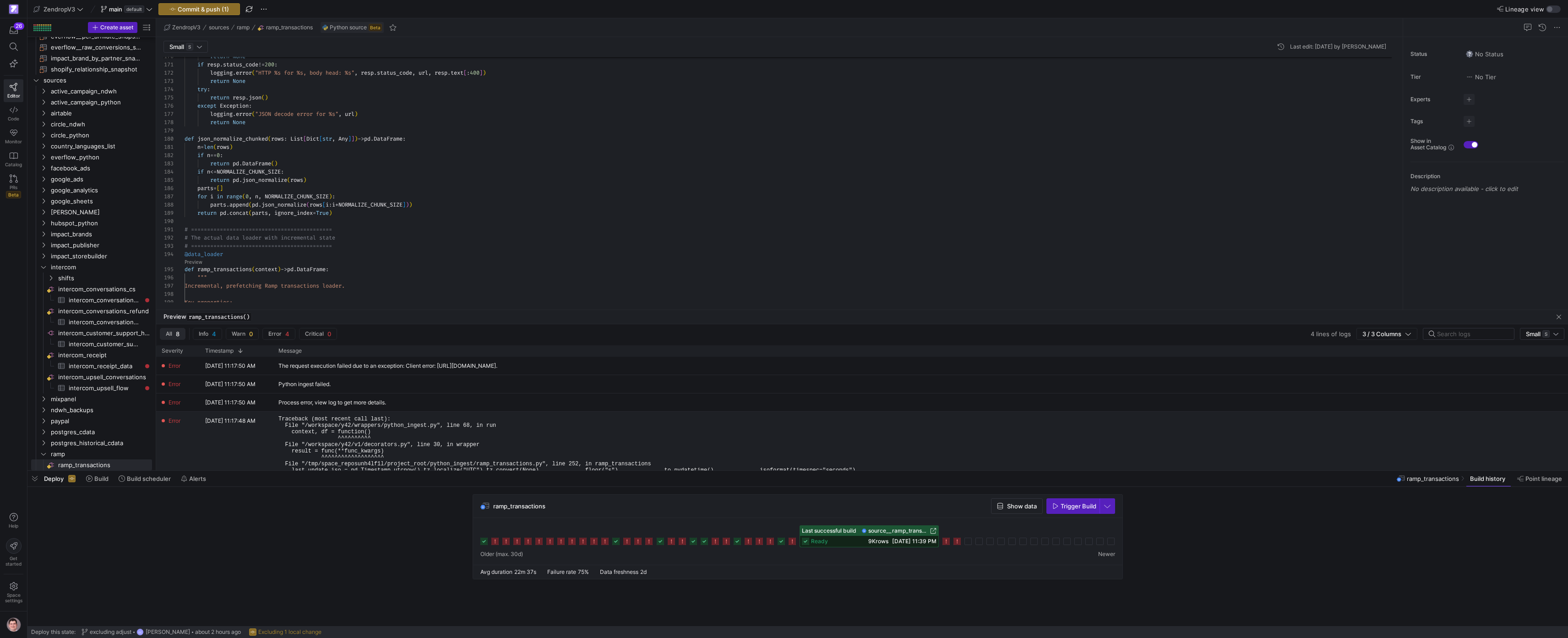
click at [466, 435] on pre "Traceback (most recent call last): File "/workspace/y42/wrappers/python_ingest.…" at bounding box center [567, 454] width 577 height 77
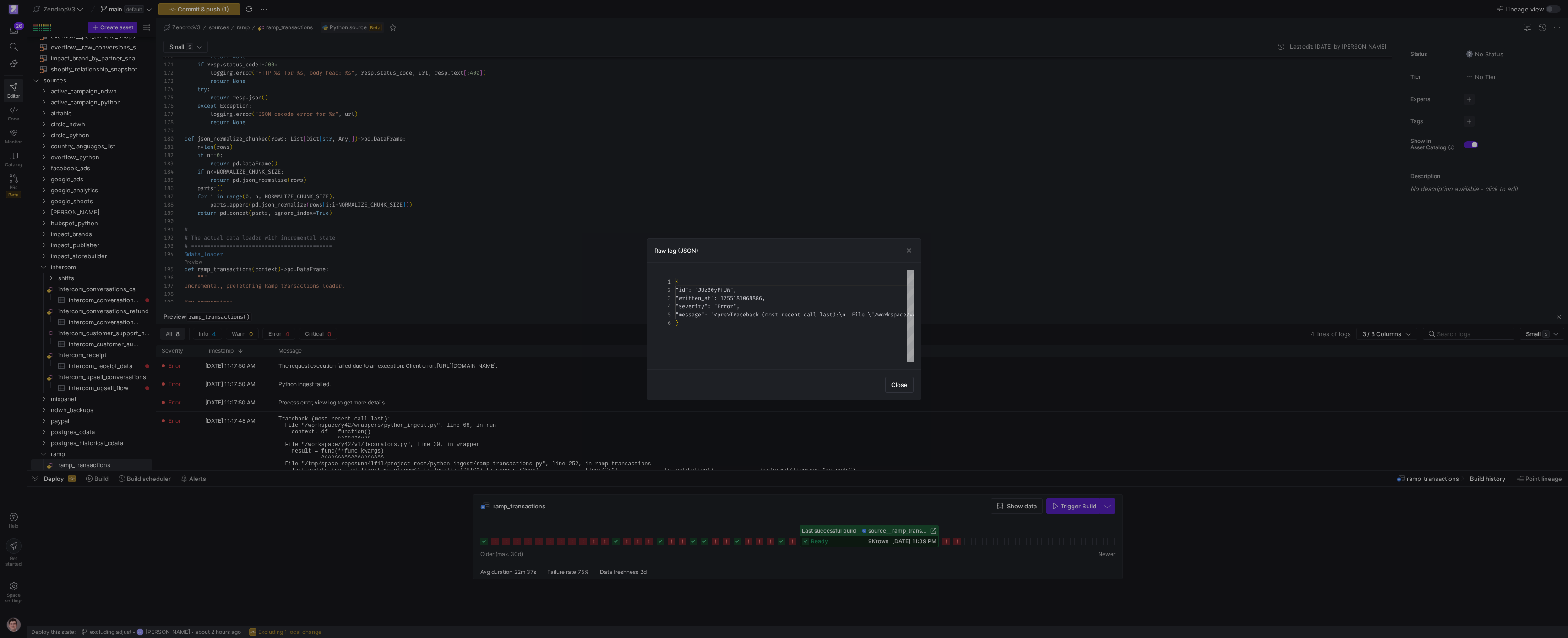
scroll to position [33, 0]
drag, startPoint x: 904, startPoint y: 387, endPoint x: 864, endPoint y: 619, distance: 235.4
click at [904, 387] on span "Close" at bounding box center [899, 385] width 16 height 7
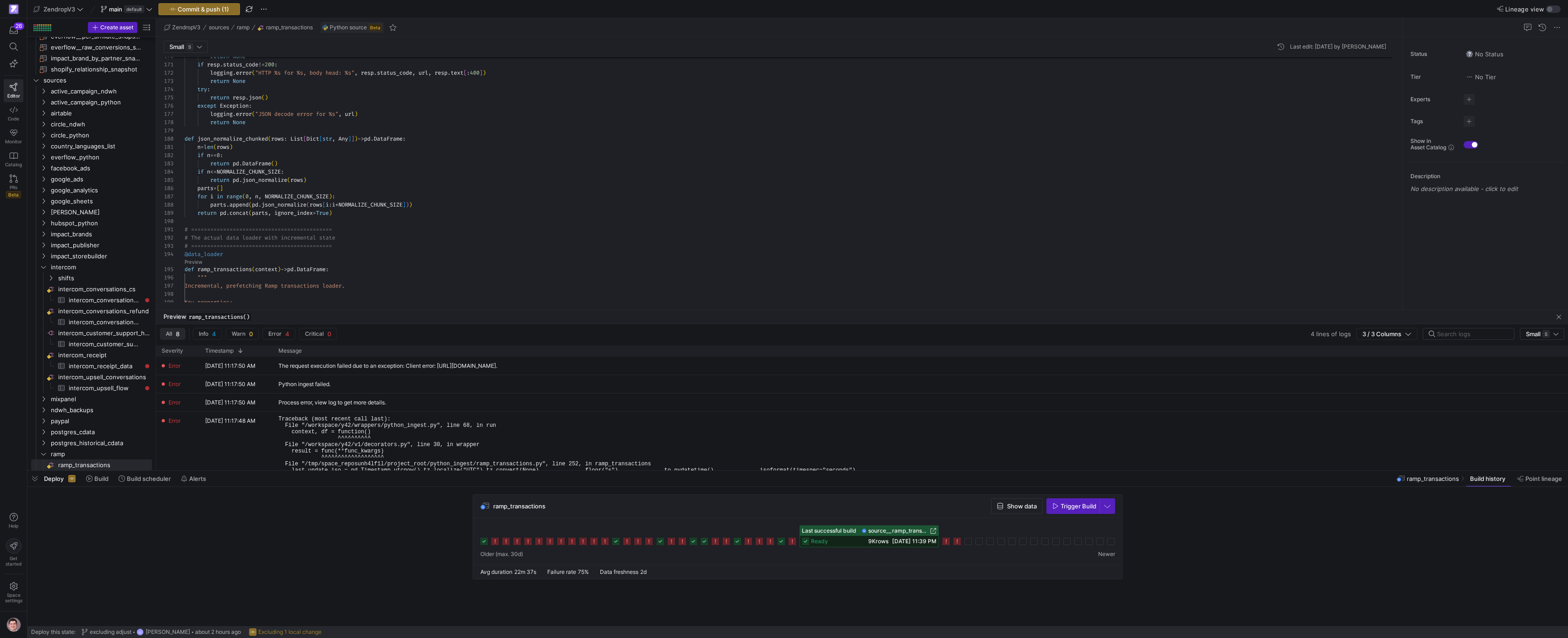
click at [808, 243] on div "Key properties: """ Incremental, prefetching Ramp transactions loa der. # The a…" at bounding box center [791, 275] width 1214 height 3246
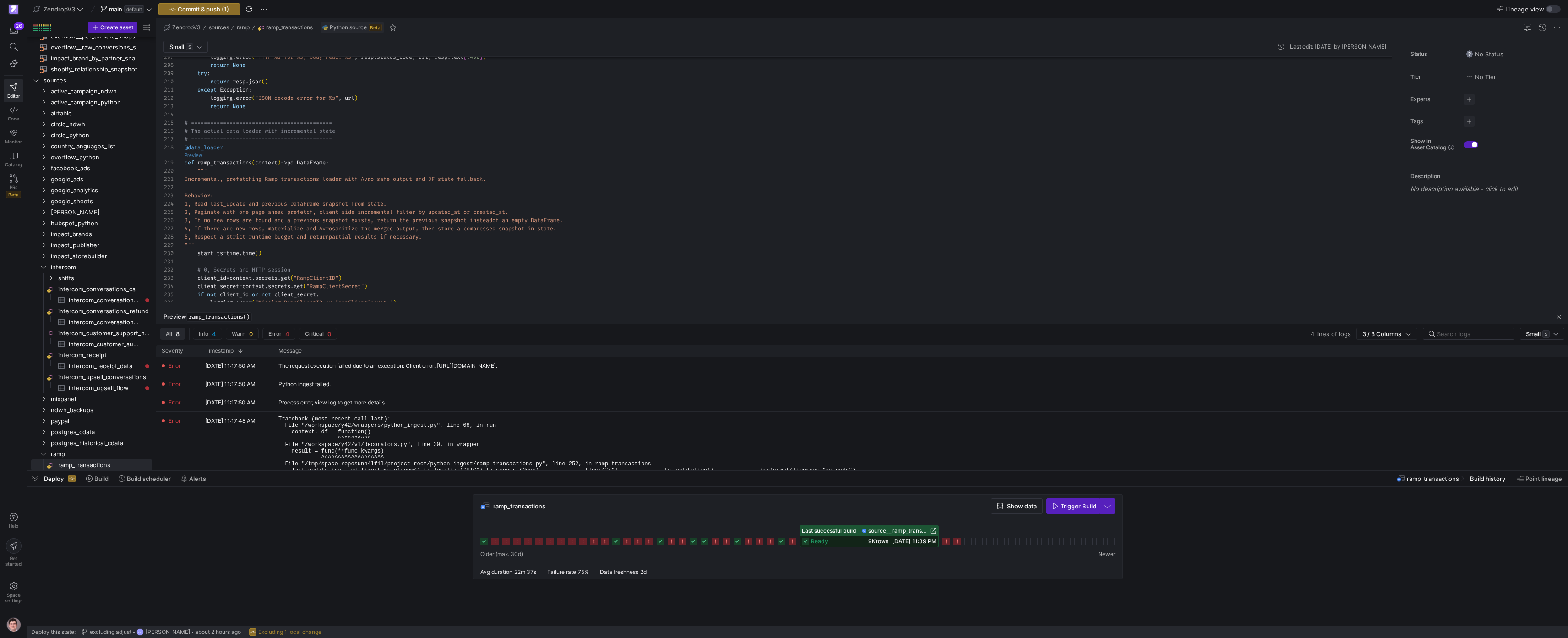
click at [195, 153] on link "Preview" at bounding box center [193, 155] width 18 height 5
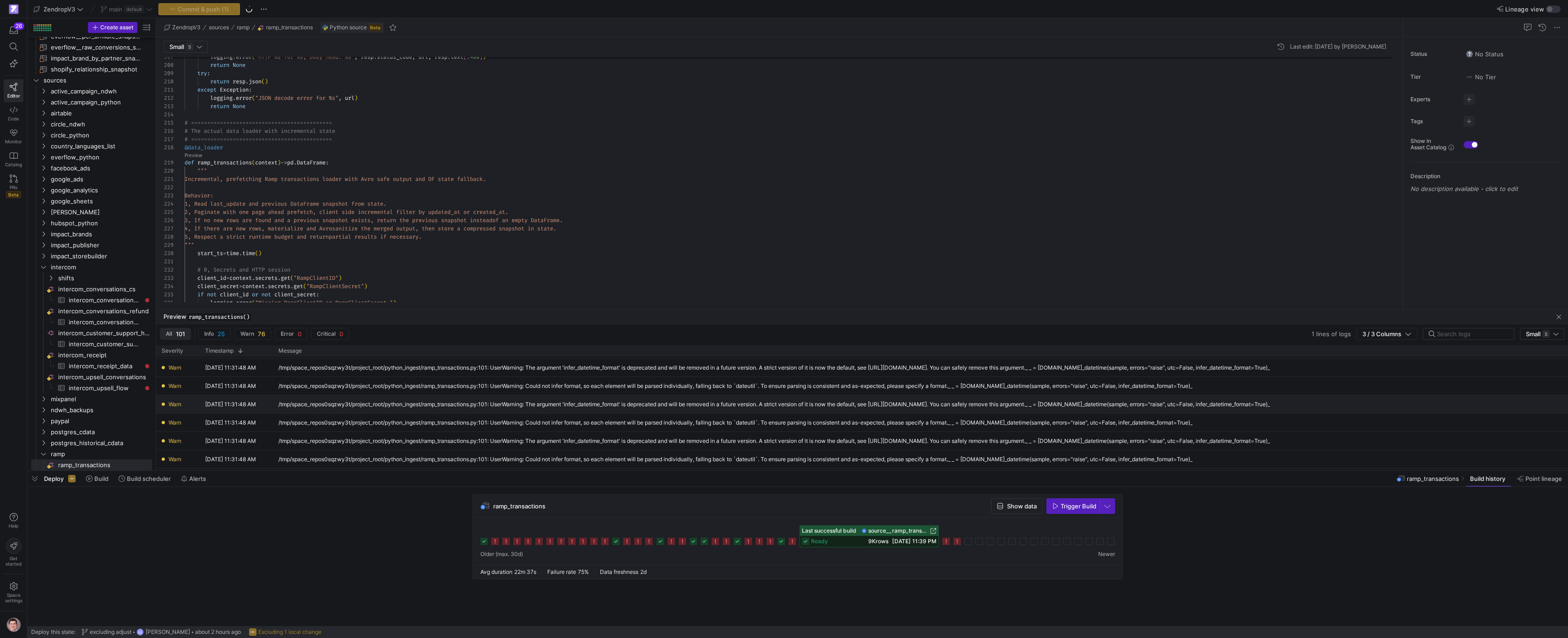
scroll to position [184, 0]
click at [267, 334] on span "button" at bounding box center [253, 334] width 36 height 11
click at [383, 396] on div "/tmp/space_repos0sqzwy3t/project_root/python_ingest/ramp_transactions.py:102: U…" at bounding box center [782, 393] width 1009 height 7
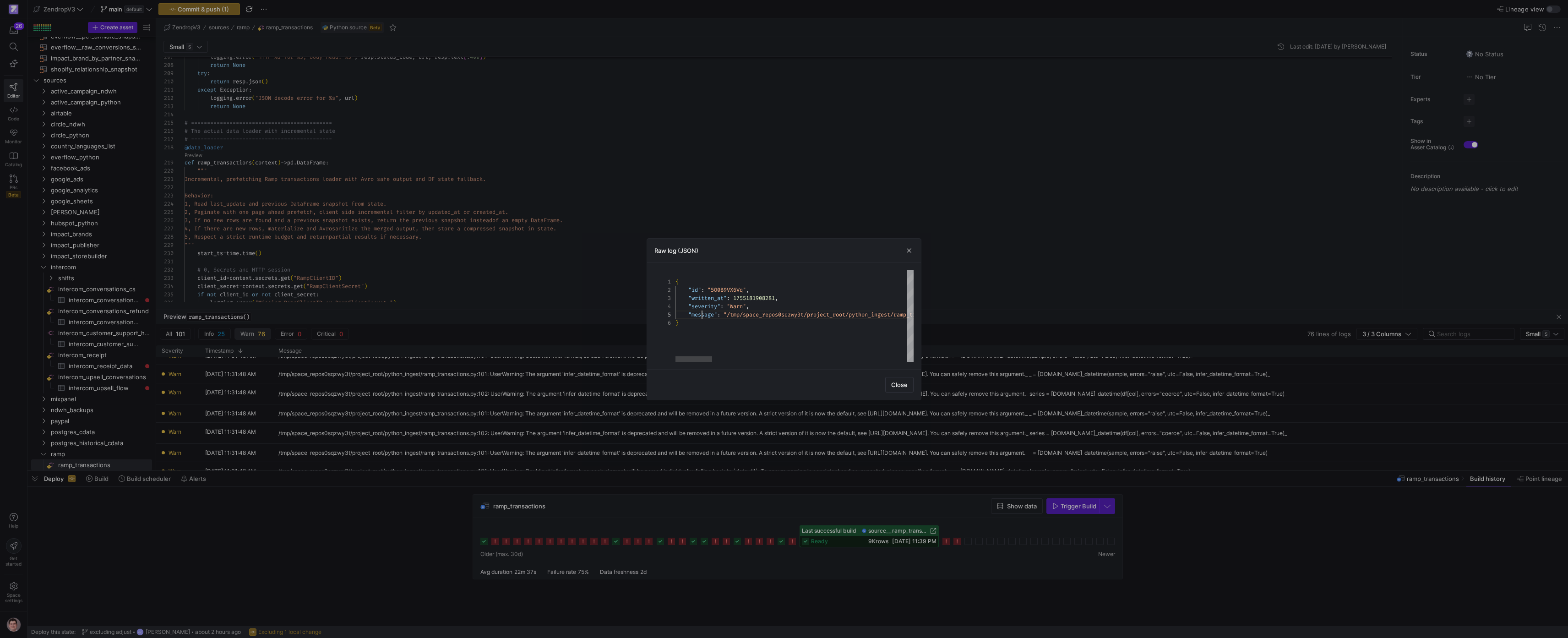
click at [701, 310] on div "{ "id" : "5O0B9VX6Vq" , "written_at" : 1755181908281 , "severity" : "Warn" , "m…" at bounding box center [1429, 316] width 1506 height 91
click at [913, 251] on span "button" at bounding box center [909, 250] width 9 height 9
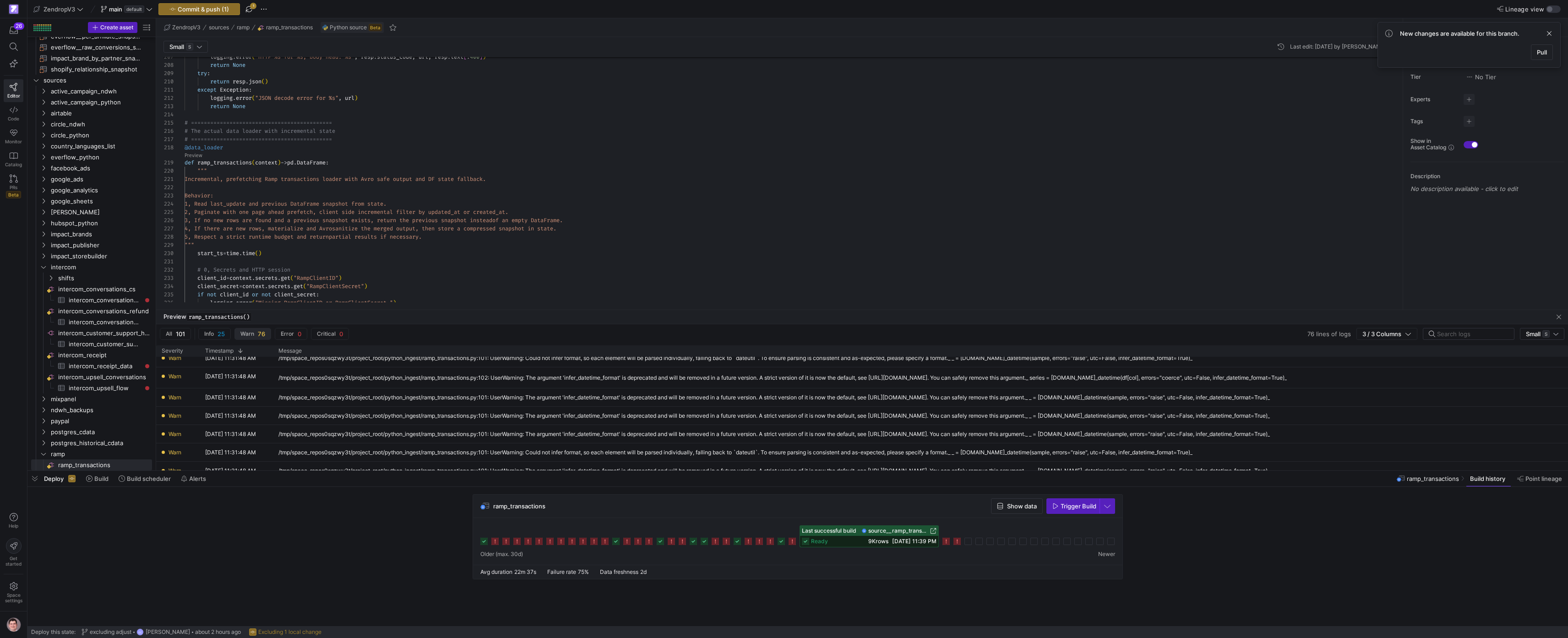
click at [474, 195] on div "if not client_id or not client_secret : logging . error ( "Missing RampClientID…" at bounding box center [791, 180] width 1214 height 3666
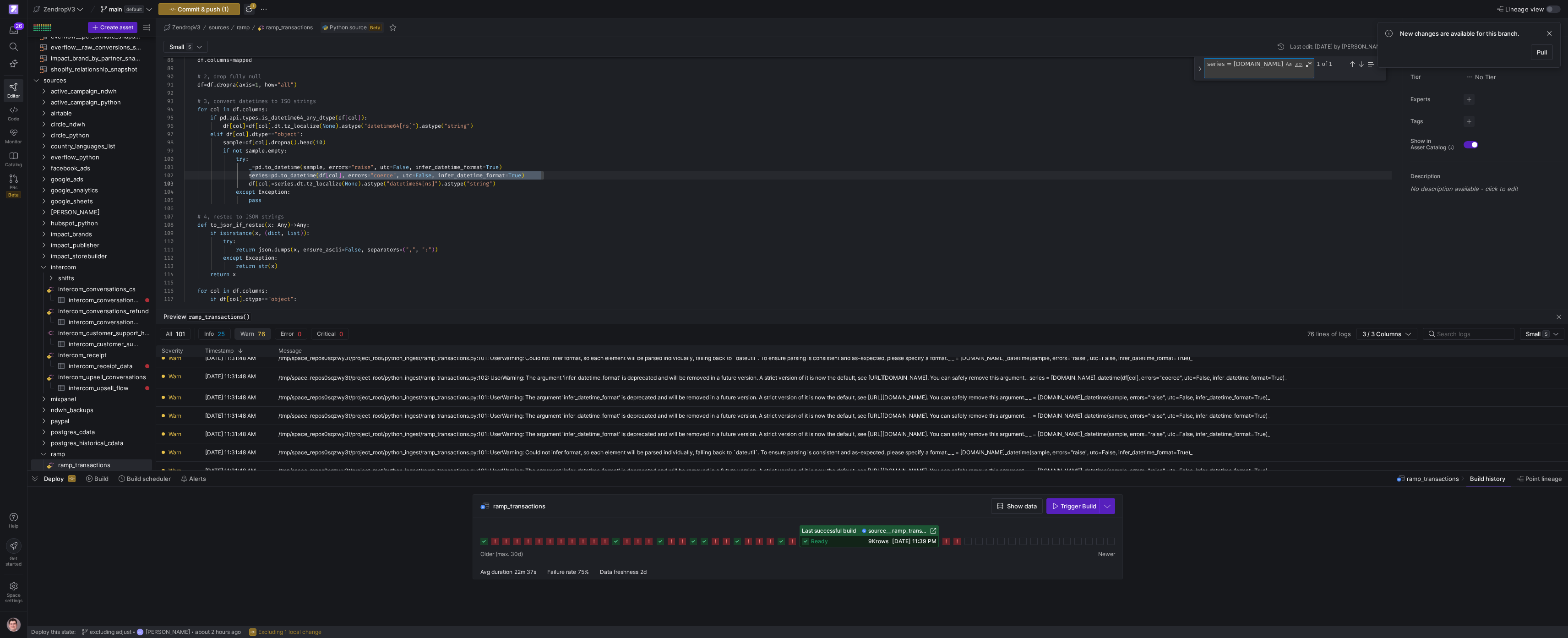
type textarea "series = pd.to_datetime(df[col], errors="coerce", utc=False, infer_datetime_for…"
click at [253, 7] on span "button" at bounding box center [249, 9] width 11 height 11
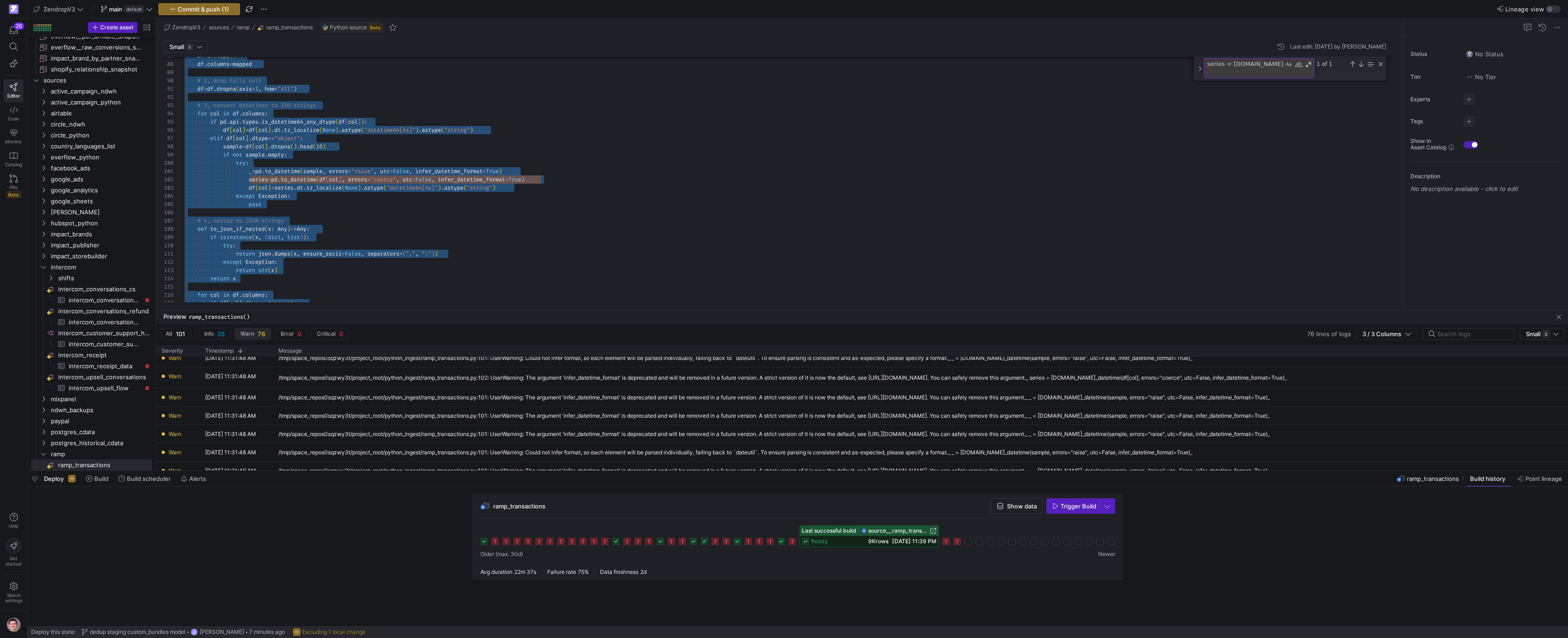
scroll to position [49, 56]
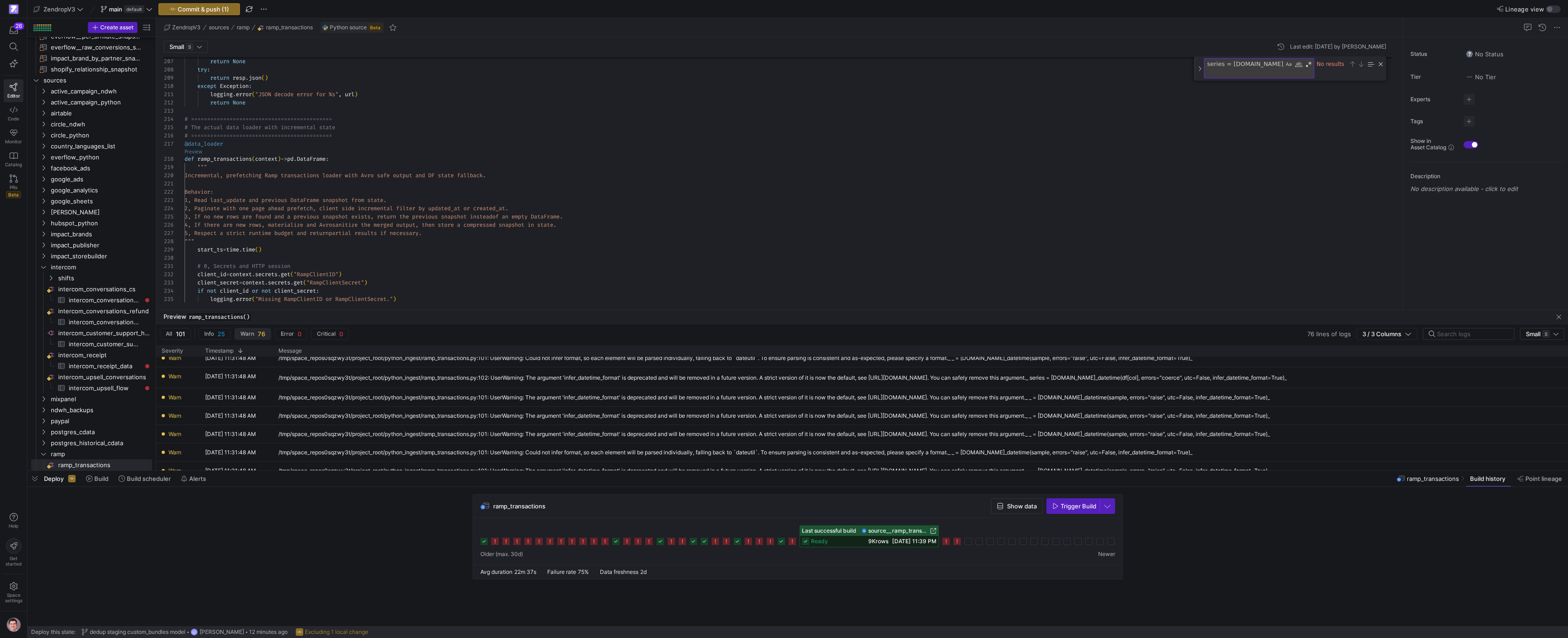
click at [194, 151] on link "Preview" at bounding box center [193, 152] width 18 height 5
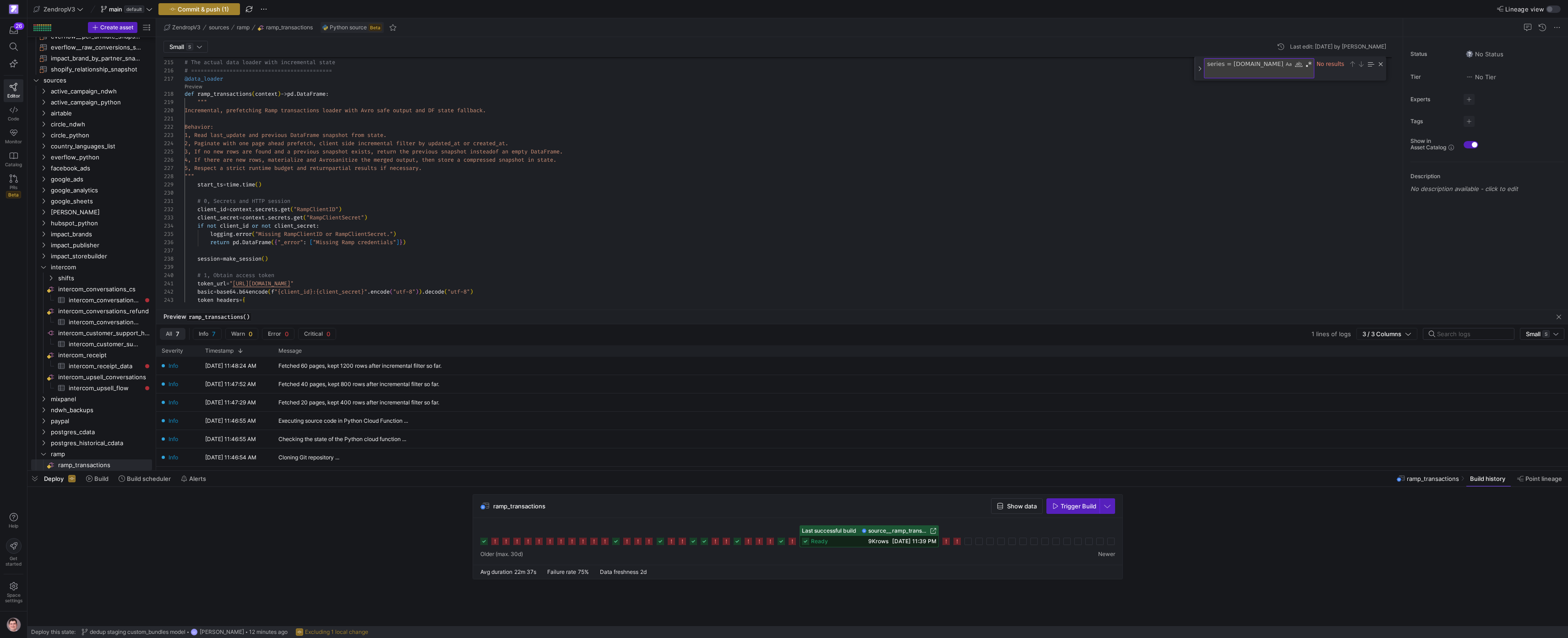
click at [176, 9] on span "Commit & push (1)" at bounding box center [199, 9] width 60 height 7
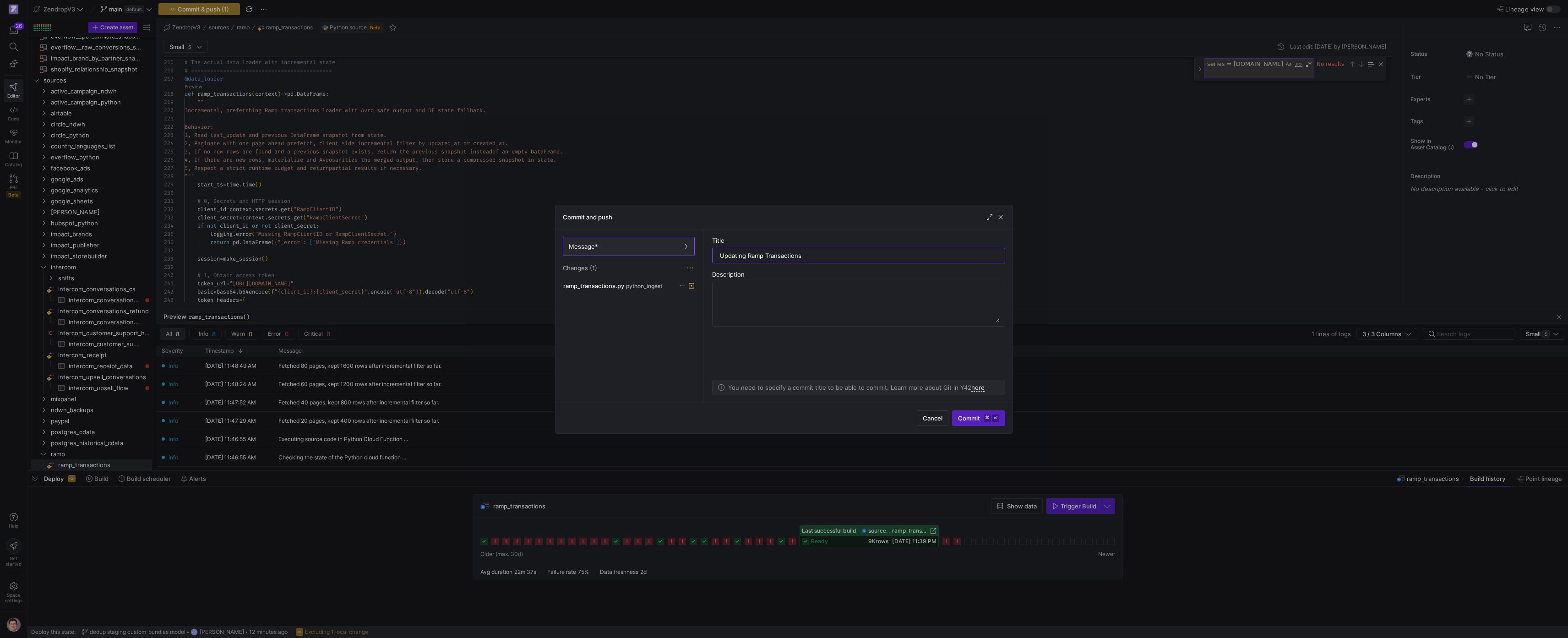
type input "Updating Ramp Transactions"
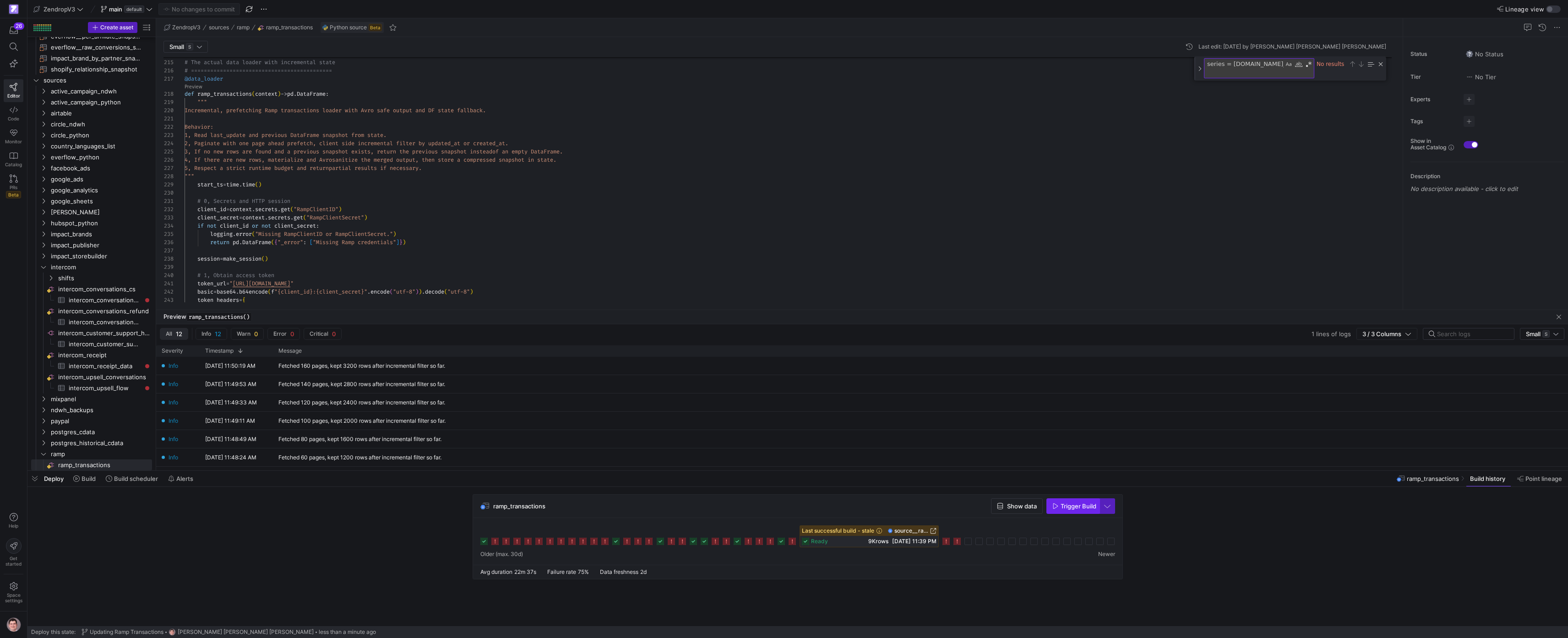
click at [1077, 502] on span "Trigger Build" at bounding box center [1078, 506] width 36 height 7
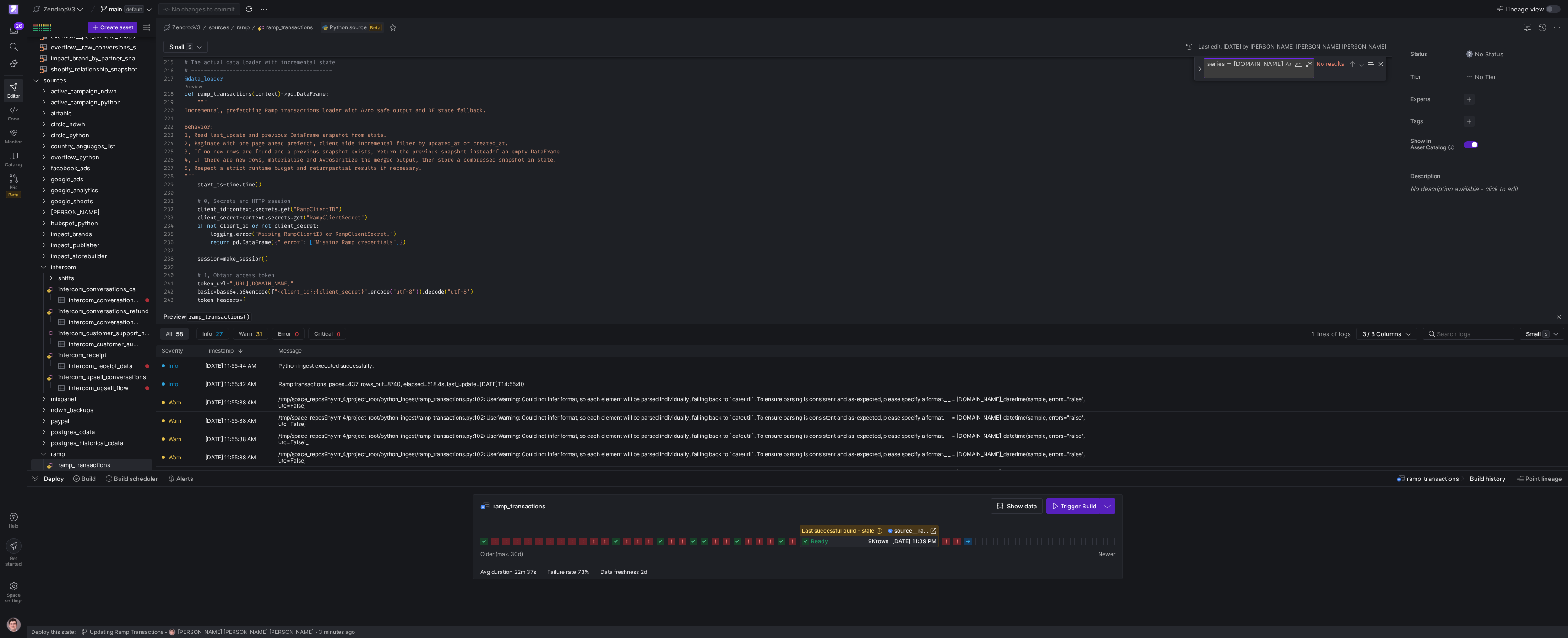
click at [971, 541] on rect at bounding box center [968, 541] width 7 height 7
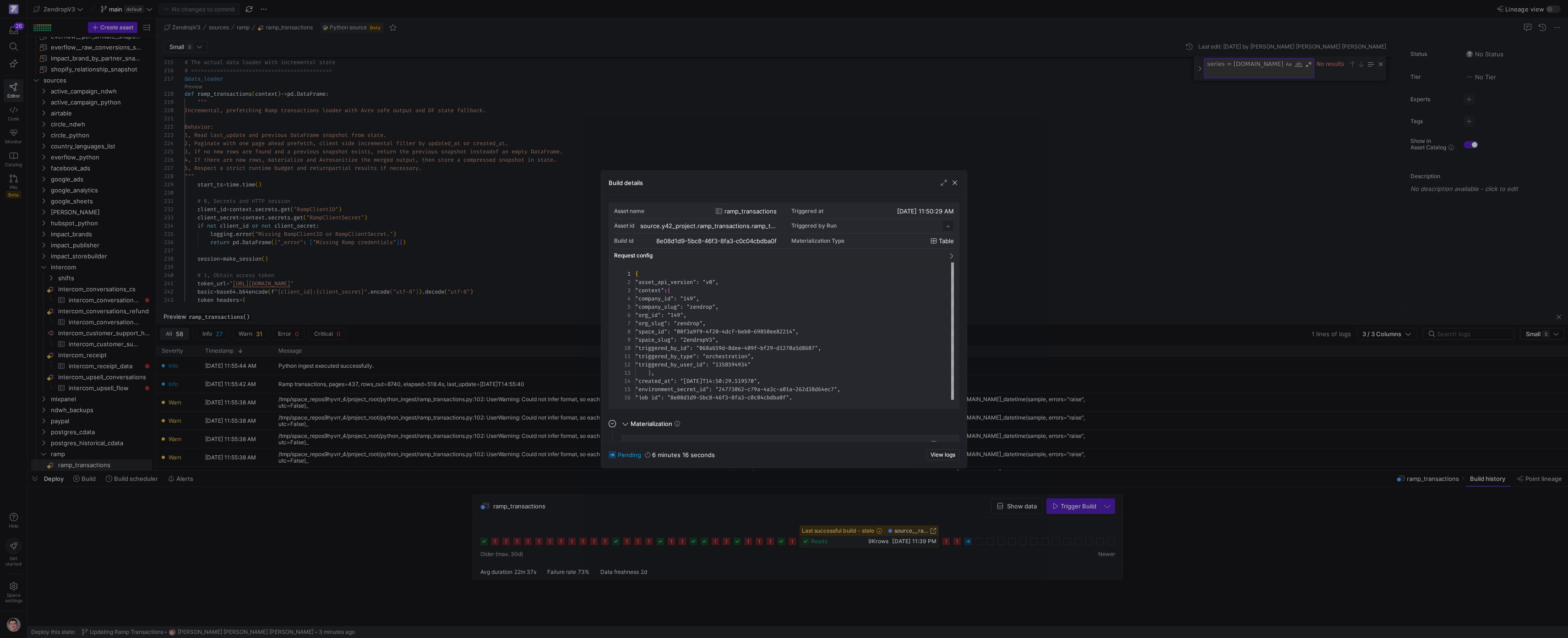
scroll to position [82, 0]
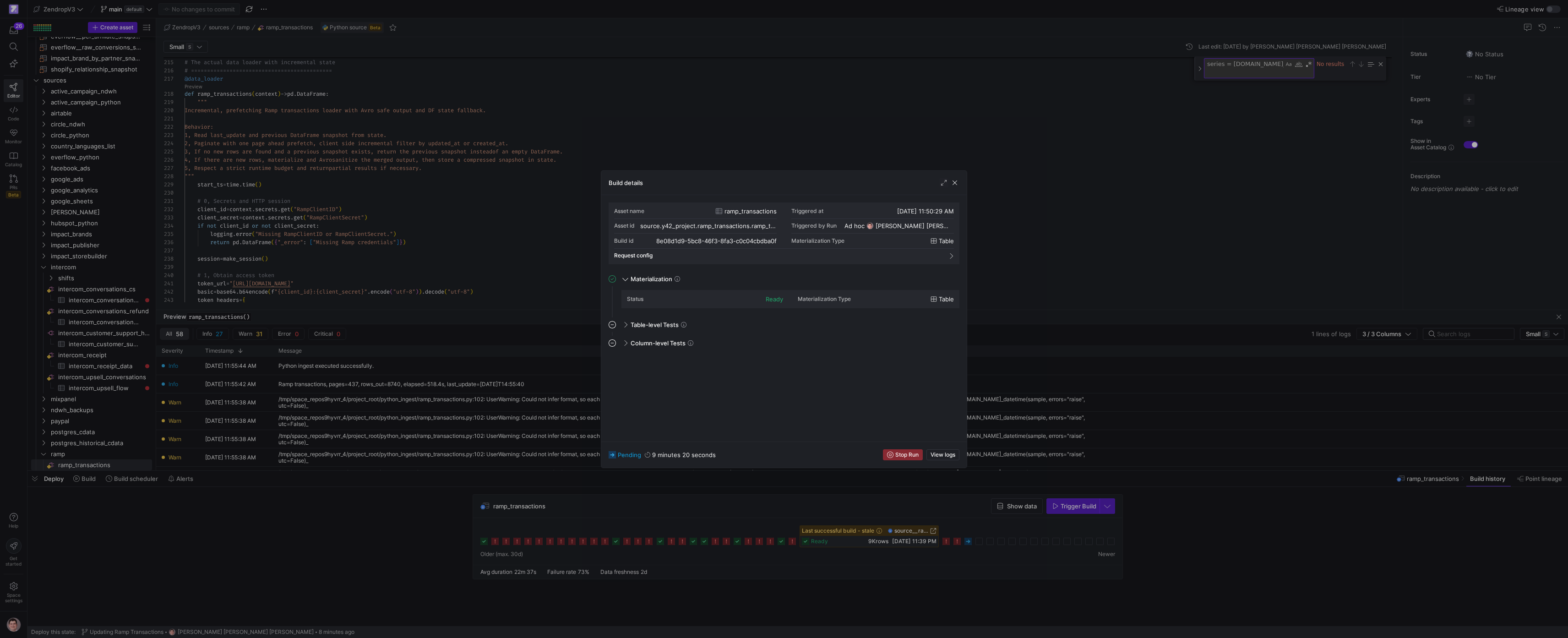
click at [1011, 374] on div at bounding box center [784, 319] width 1568 height 638
